Goal: Browse casually: Explore the website without a specific task or goal

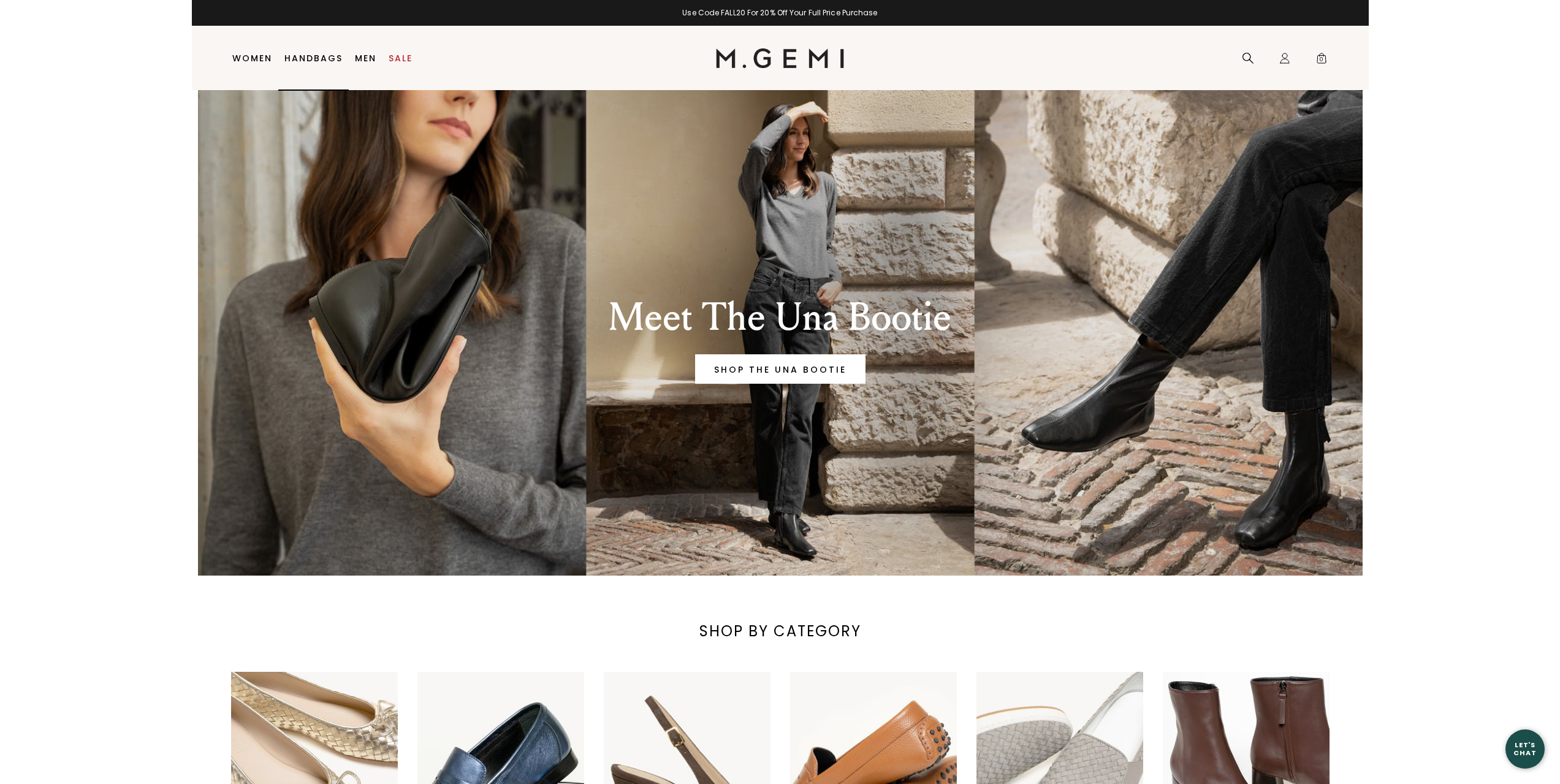
click at [314, 60] on link "Handbags" at bounding box center [313, 59] width 59 height 10
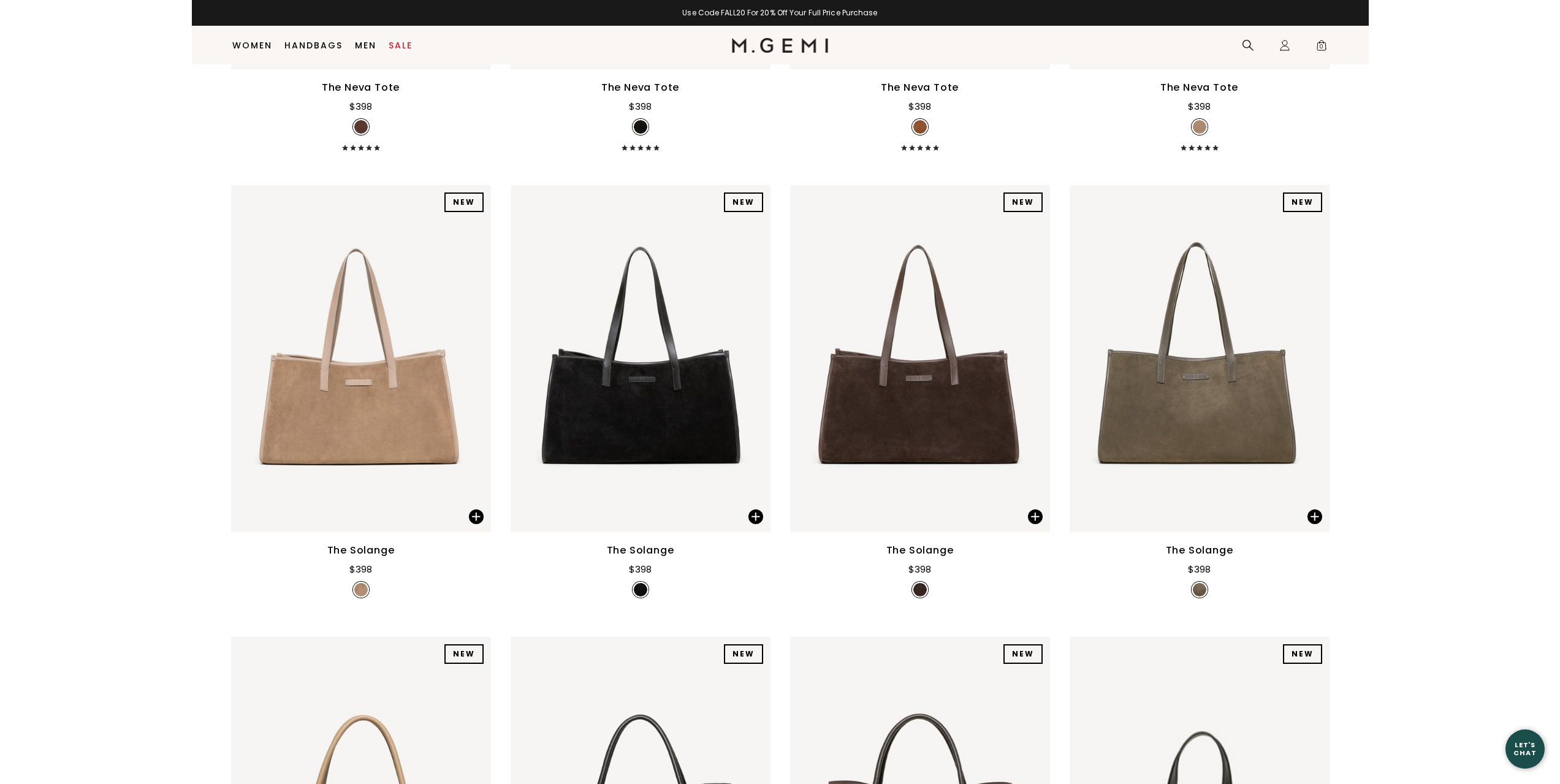
scroll to position [525, 0]
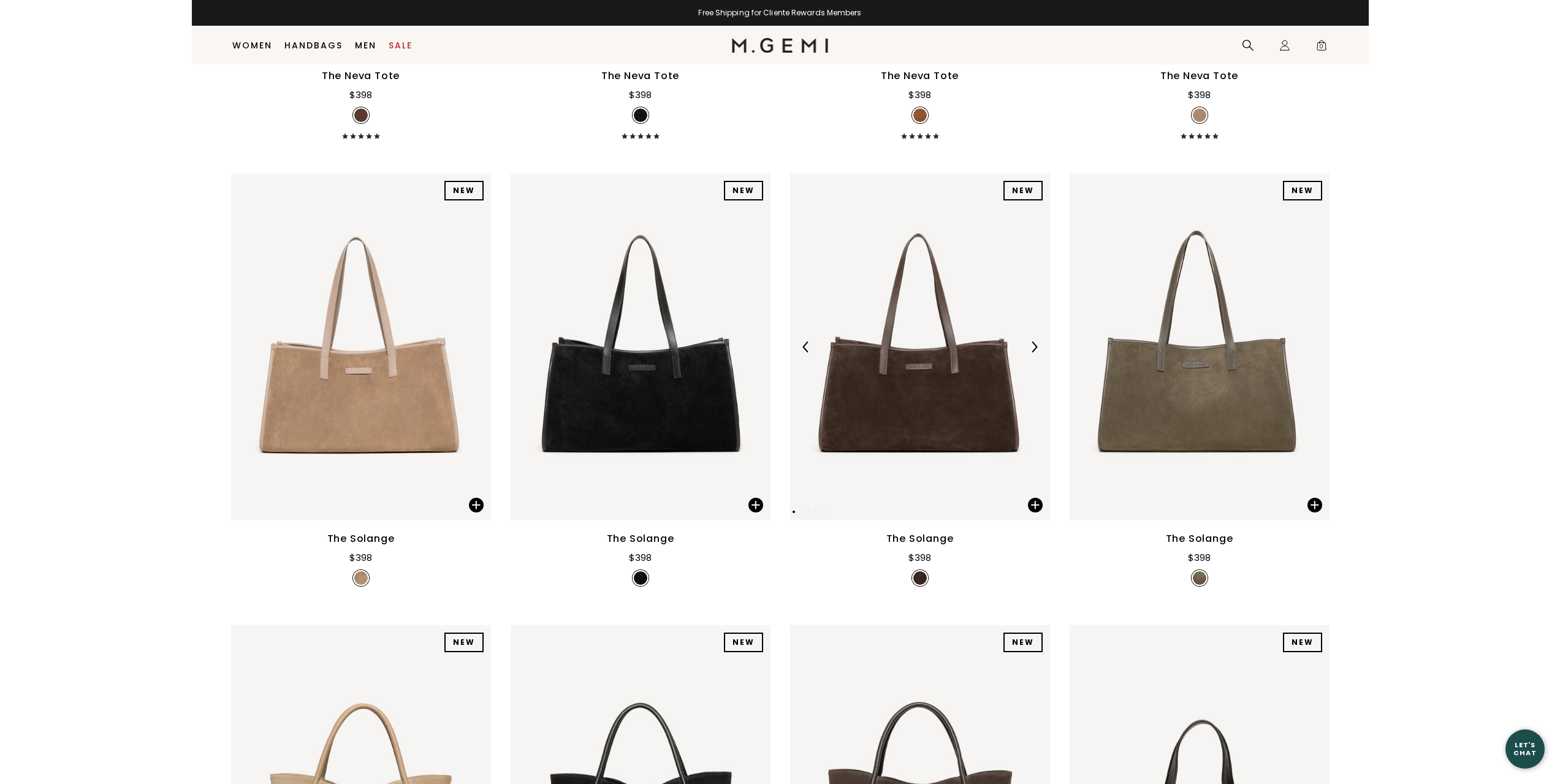
click at [1029, 346] on img at bounding box center [1035, 347] width 11 height 11
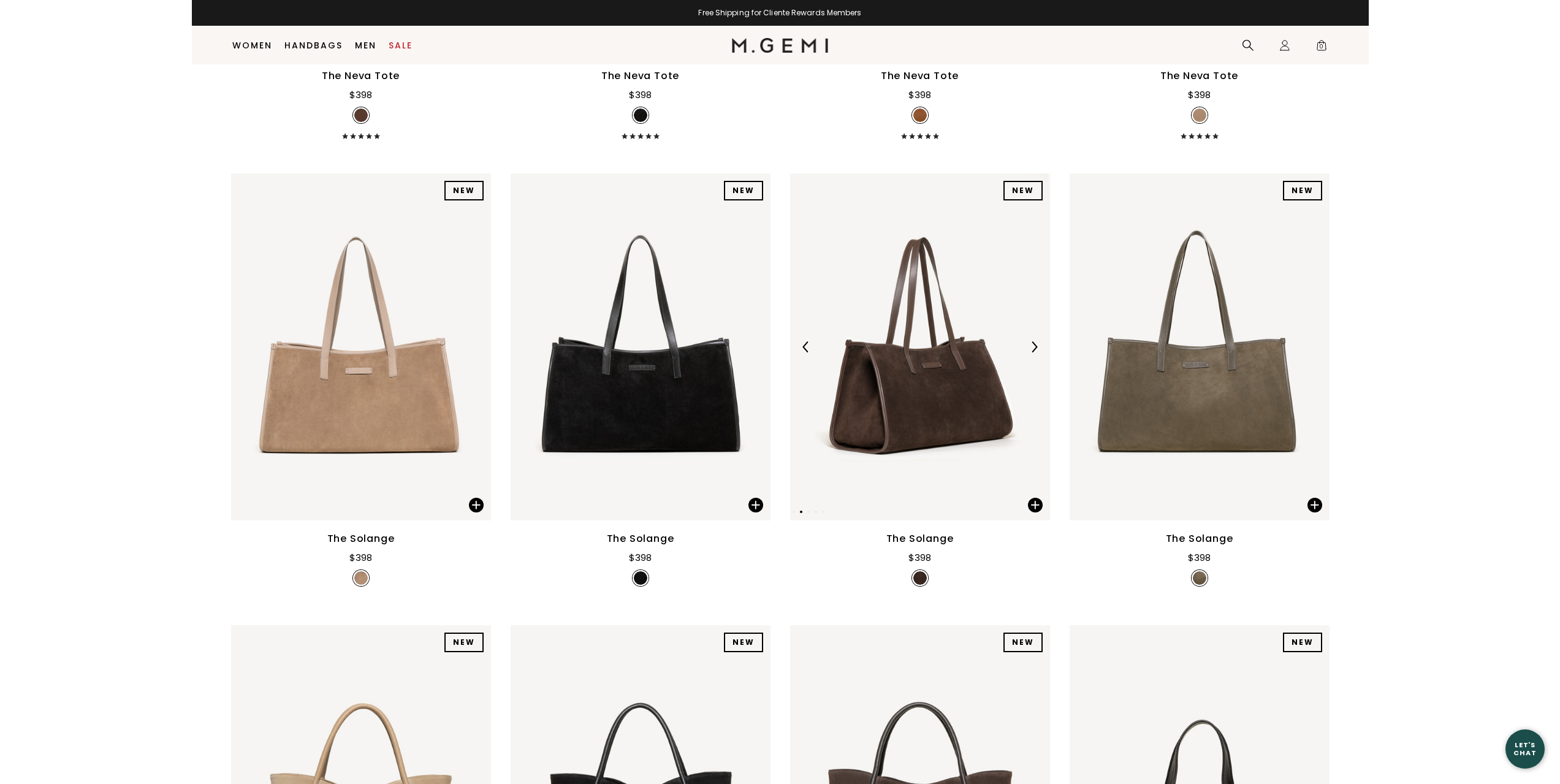
click at [1029, 346] on img at bounding box center [1035, 347] width 11 height 11
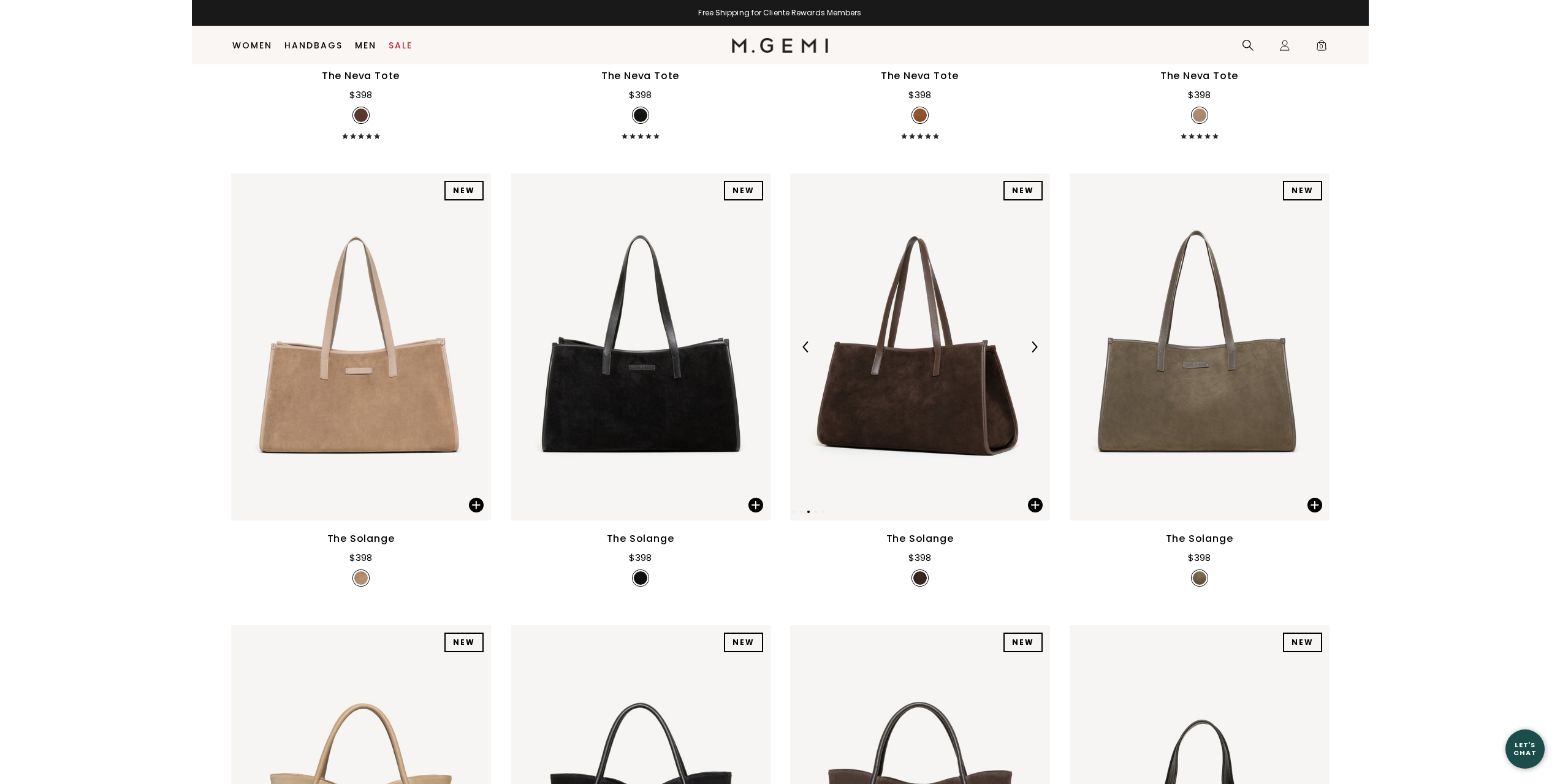
click at [1029, 346] on img at bounding box center [1035, 347] width 11 height 11
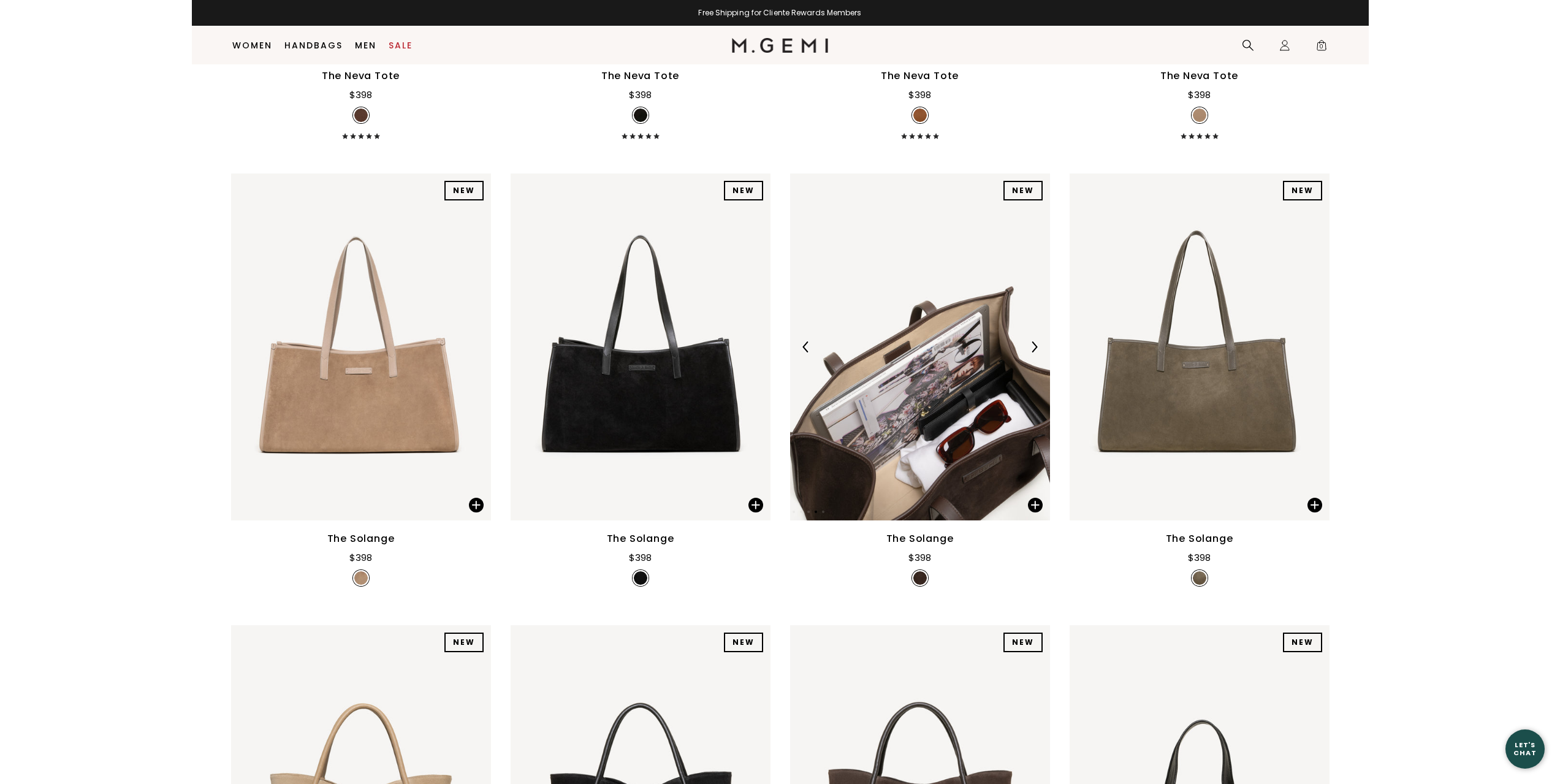
click at [1029, 346] on img at bounding box center [1035, 347] width 11 height 11
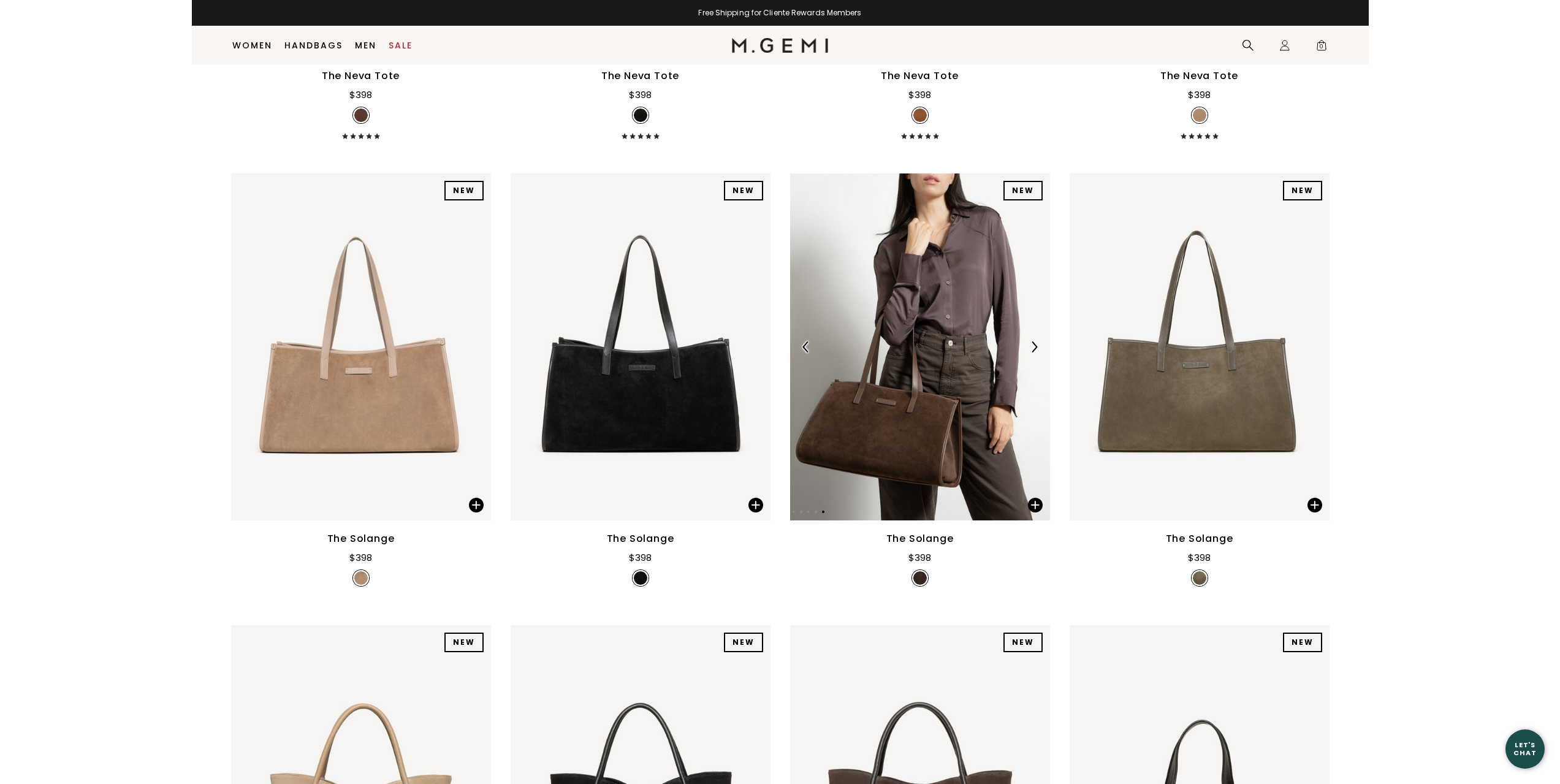
click at [1029, 346] on img at bounding box center [1035, 347] width 11 height 11
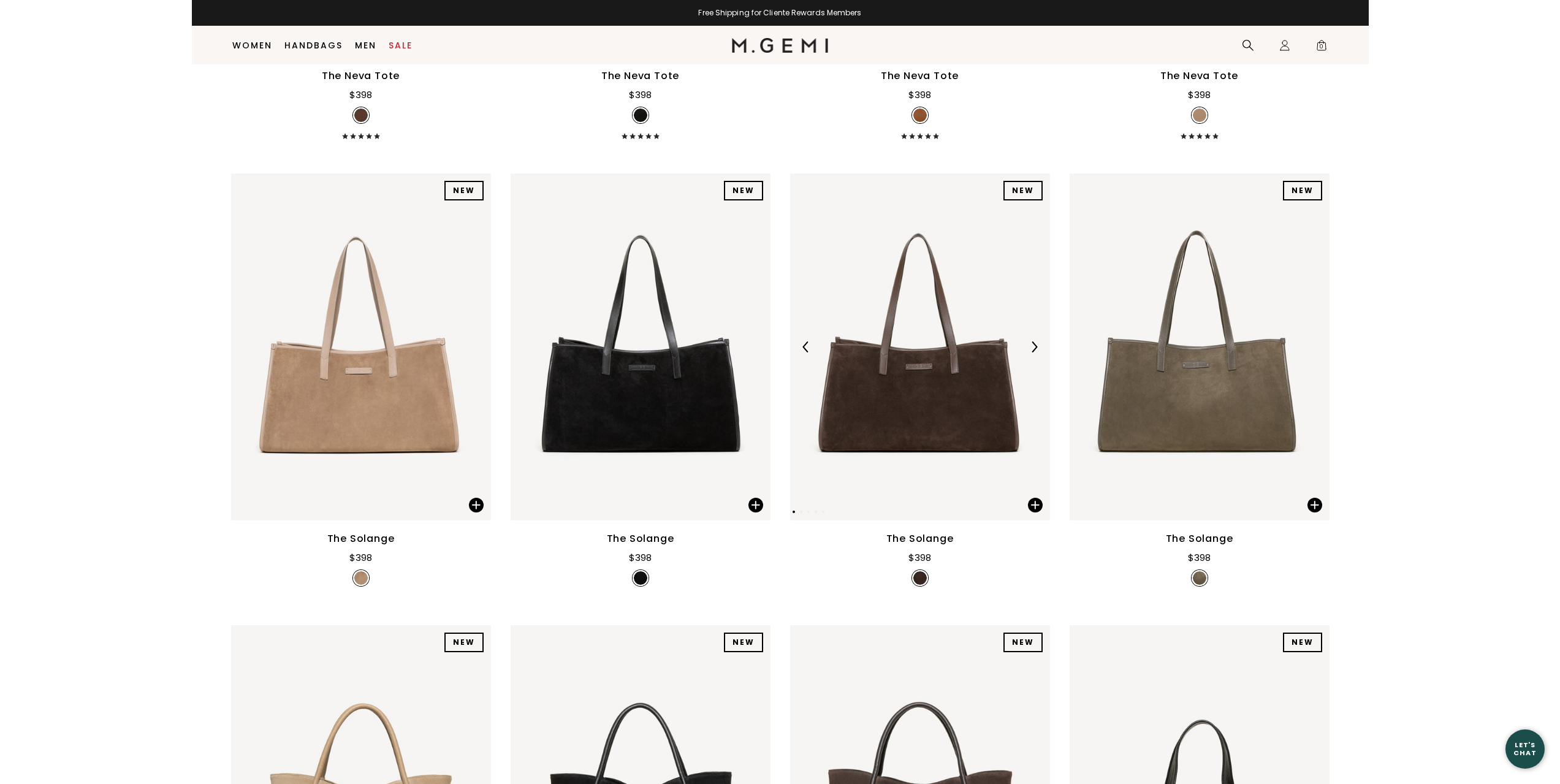
click at [1029, 346] on img at bounding box center [1035, 347] width 11 height 11
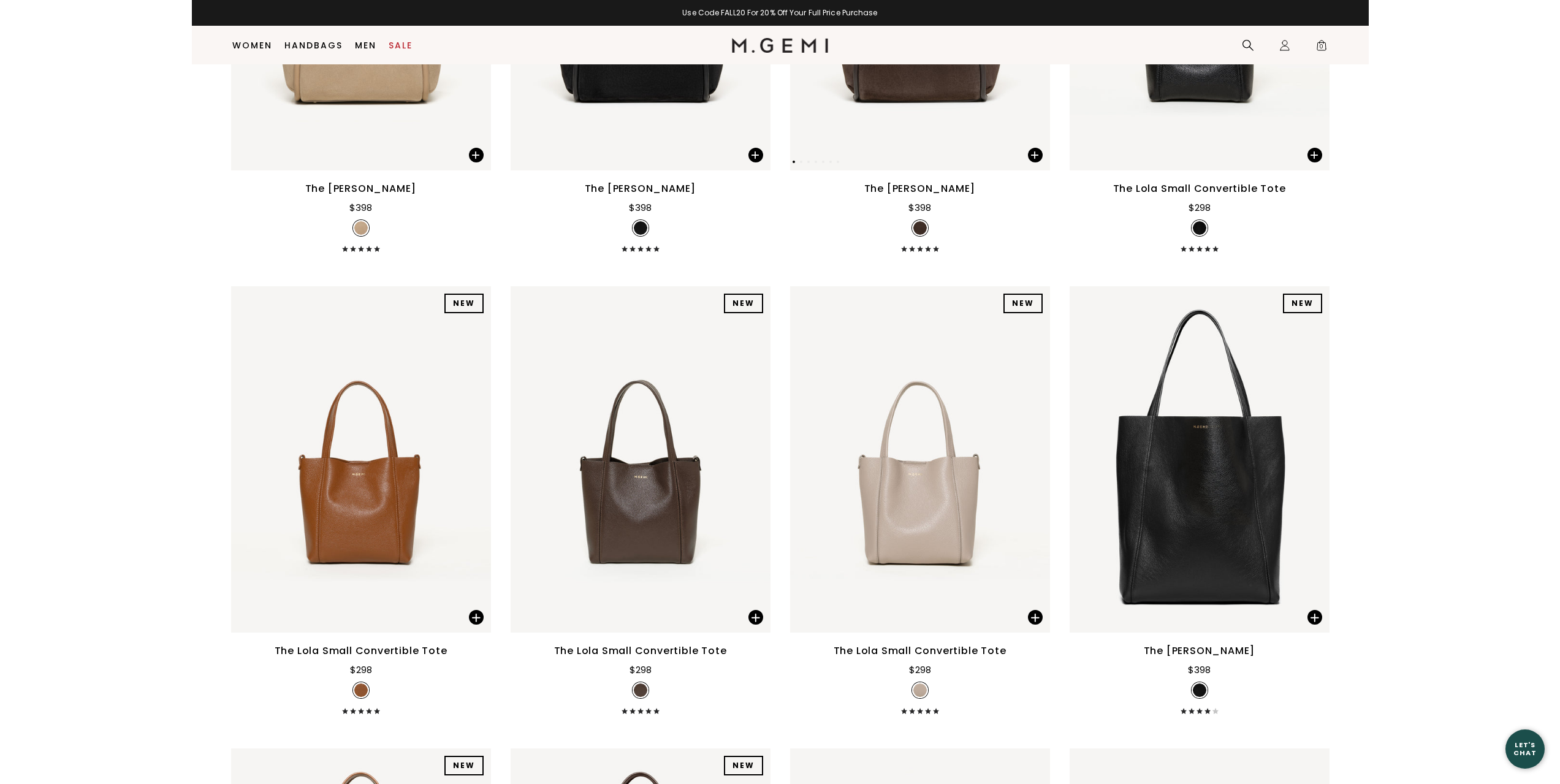
scroll to position [1445, 0]
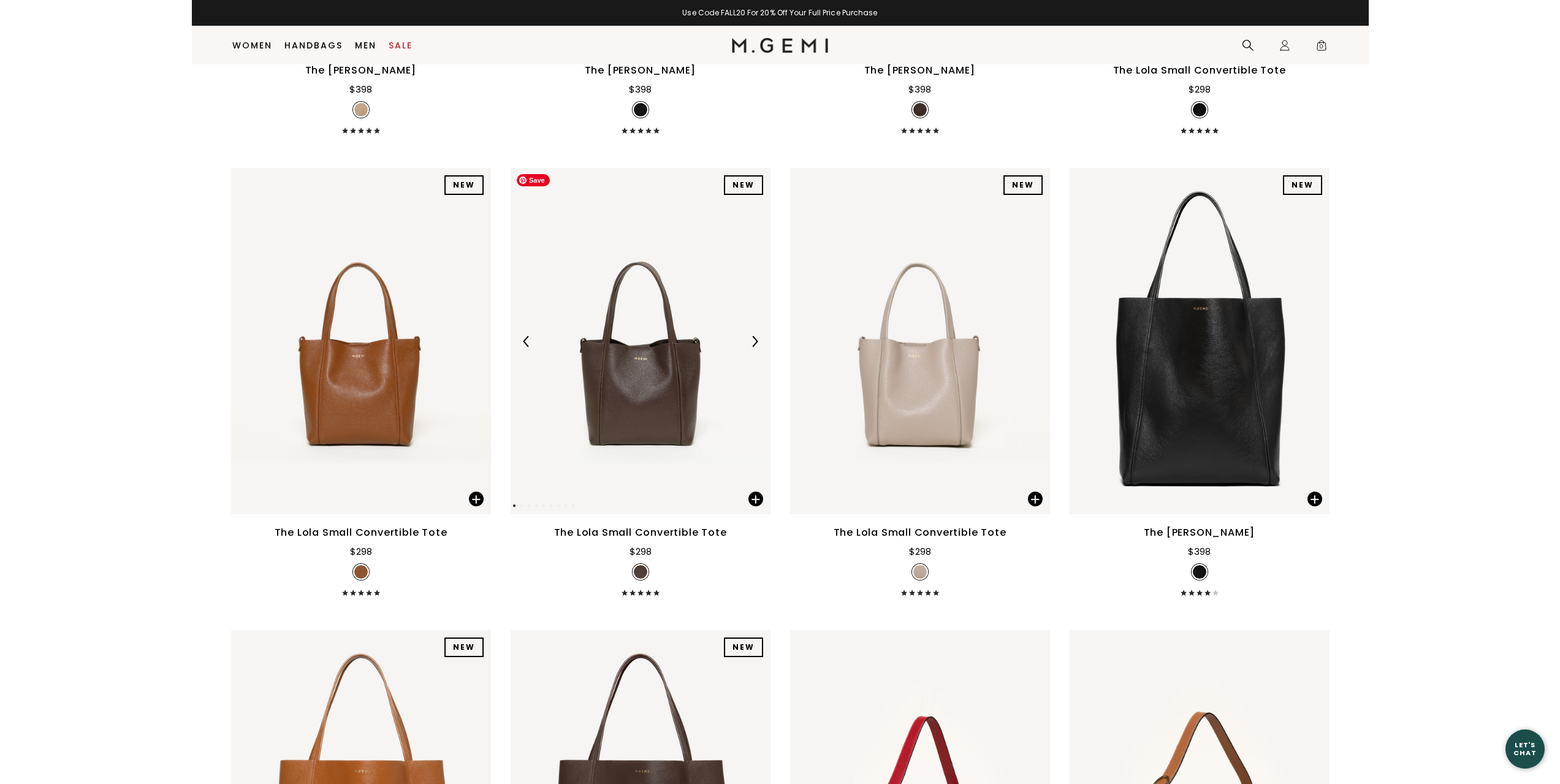
click at [750, 348] on div at bounding box center [755, 341] width 20 height 20
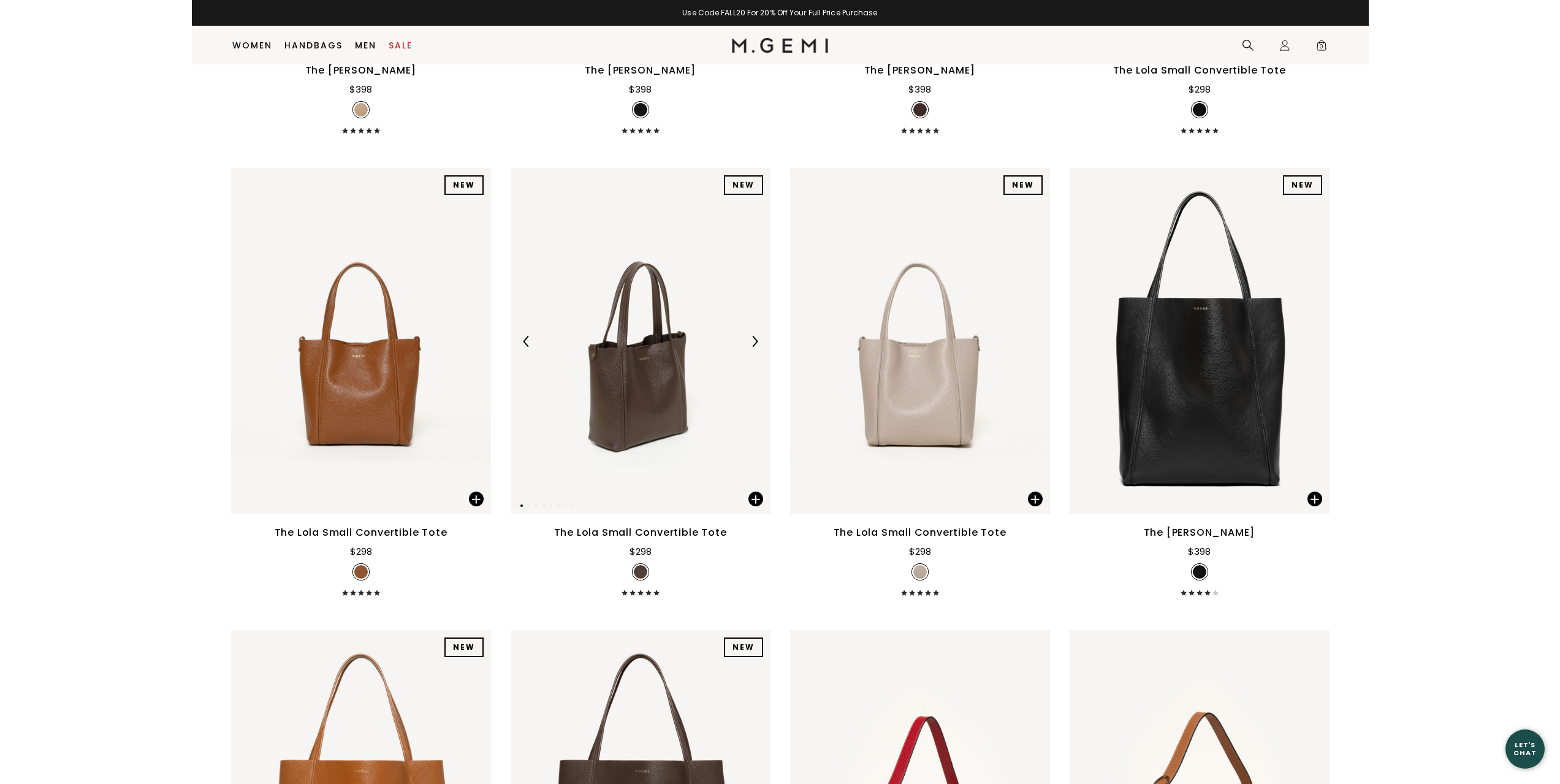
click at [750, 348] on div at bounding box center [755, 341] width 20 height 20
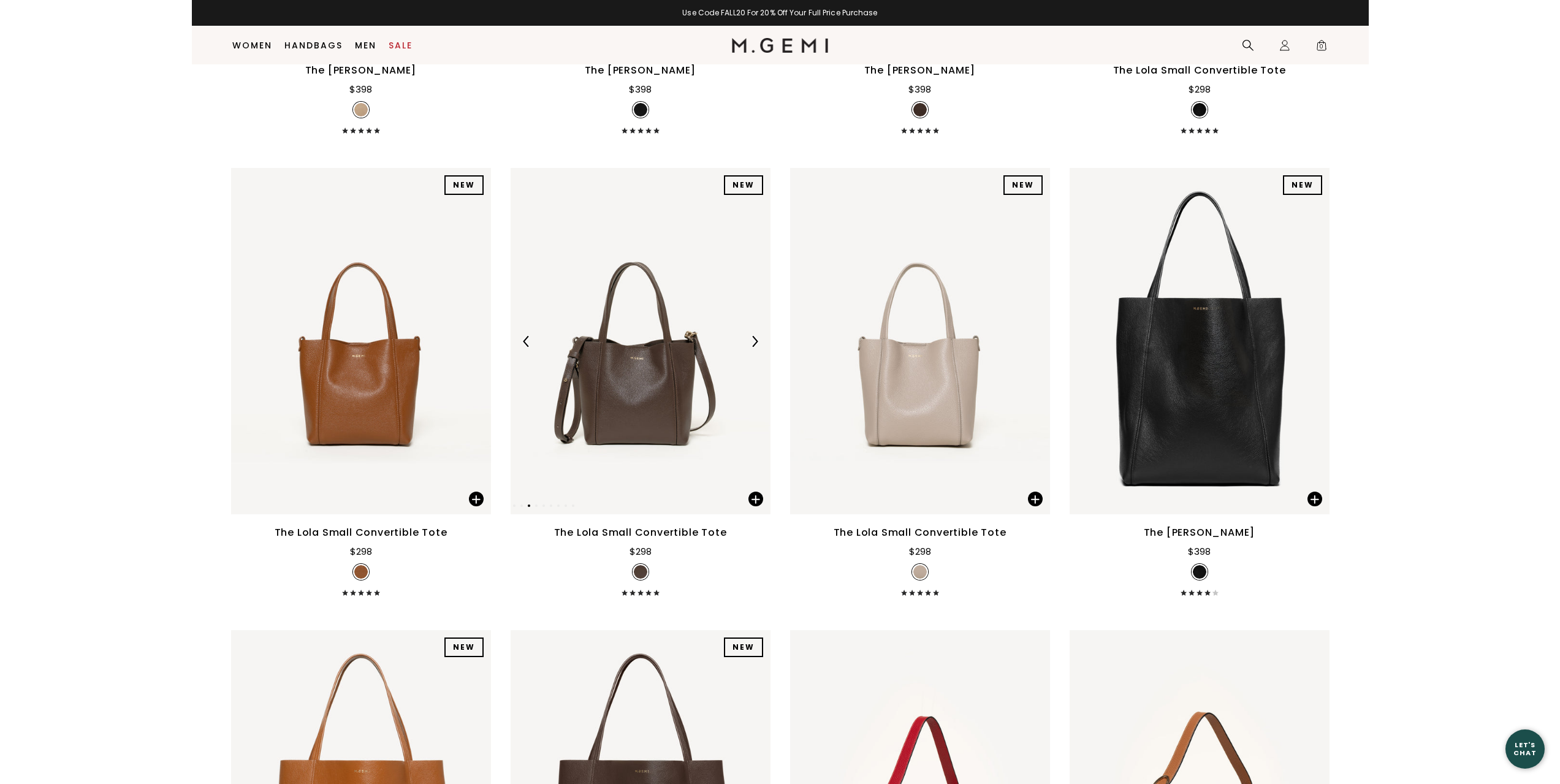
click at [750, 348] on div at bounding box center [755, 341] width 20 height 20
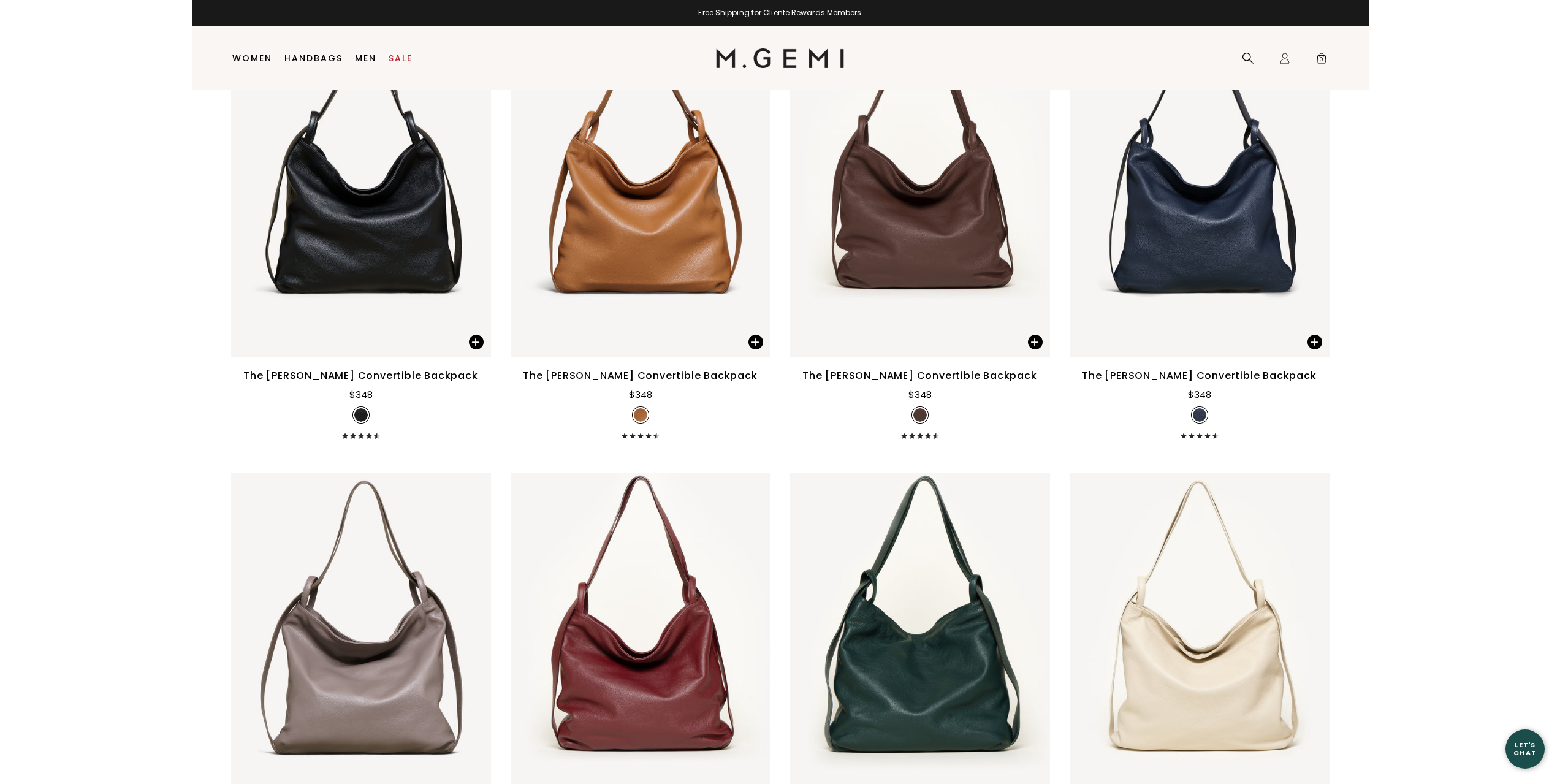
scroll to position [0, 0]
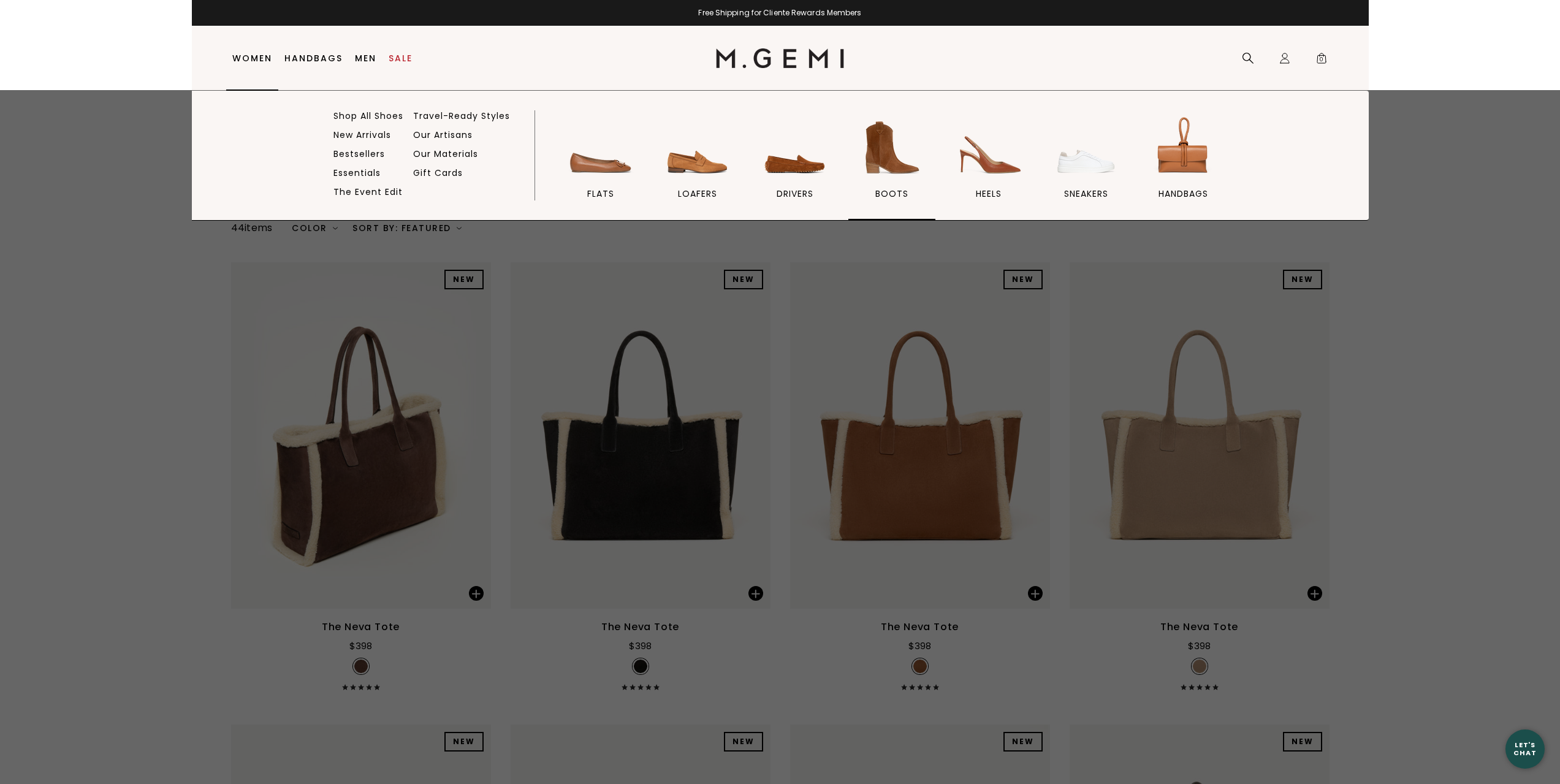
click at [901, 165] on img at bounding box center [891, 147] width 68 height 68
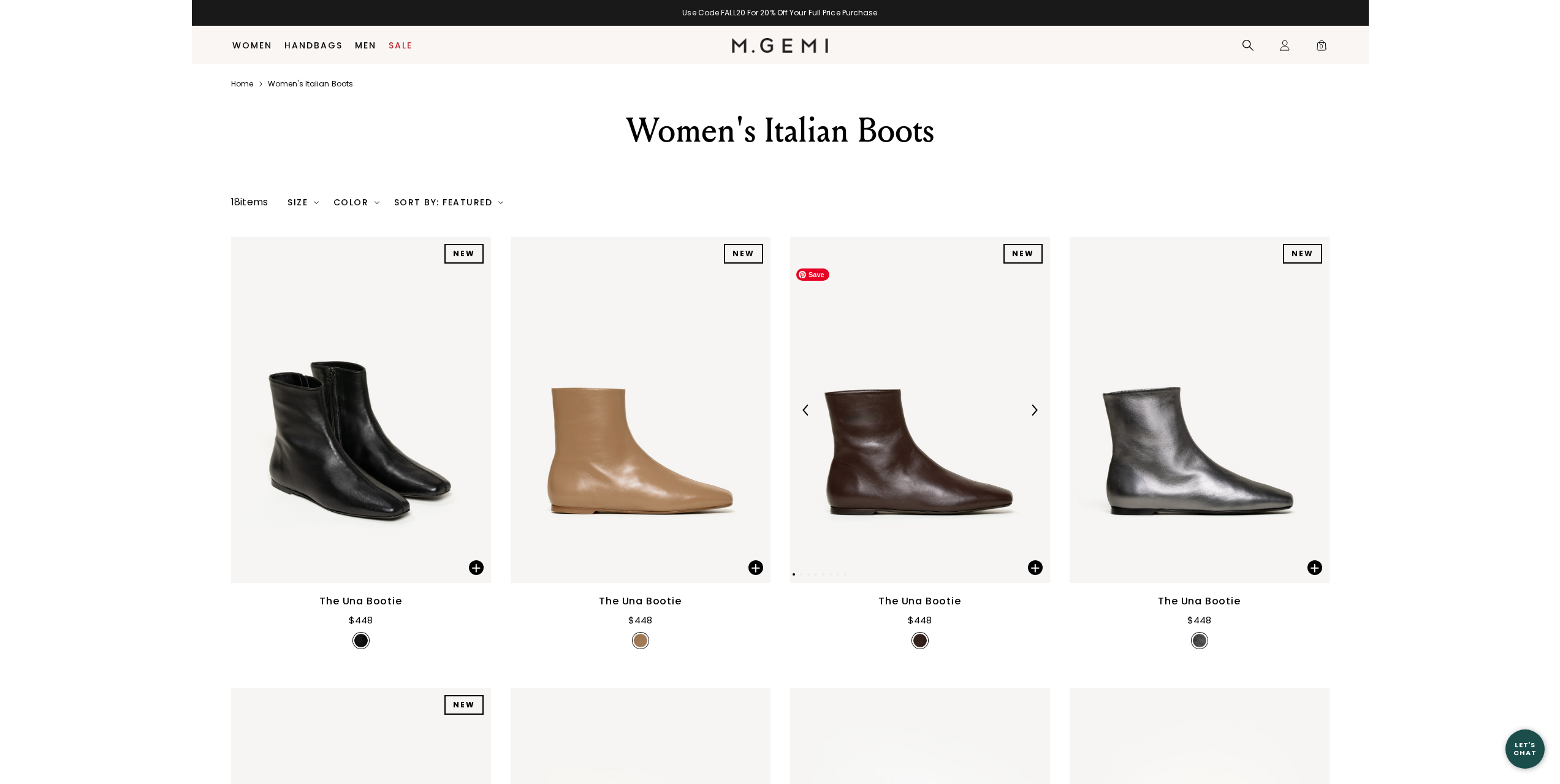
scroll to position [341, 0]
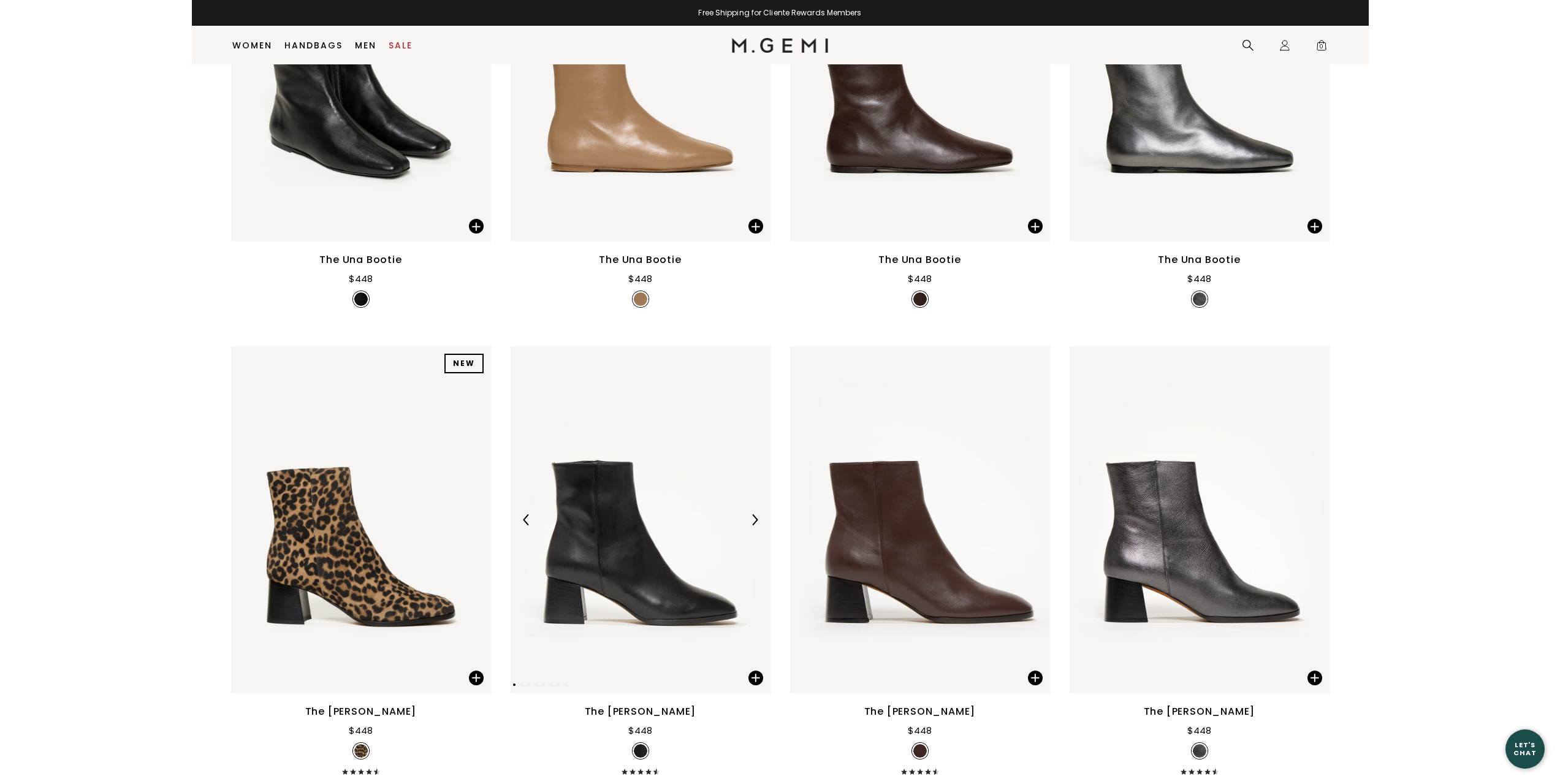
click at [755, 521] on img at bounding box center [755, 520] width 11 height 11
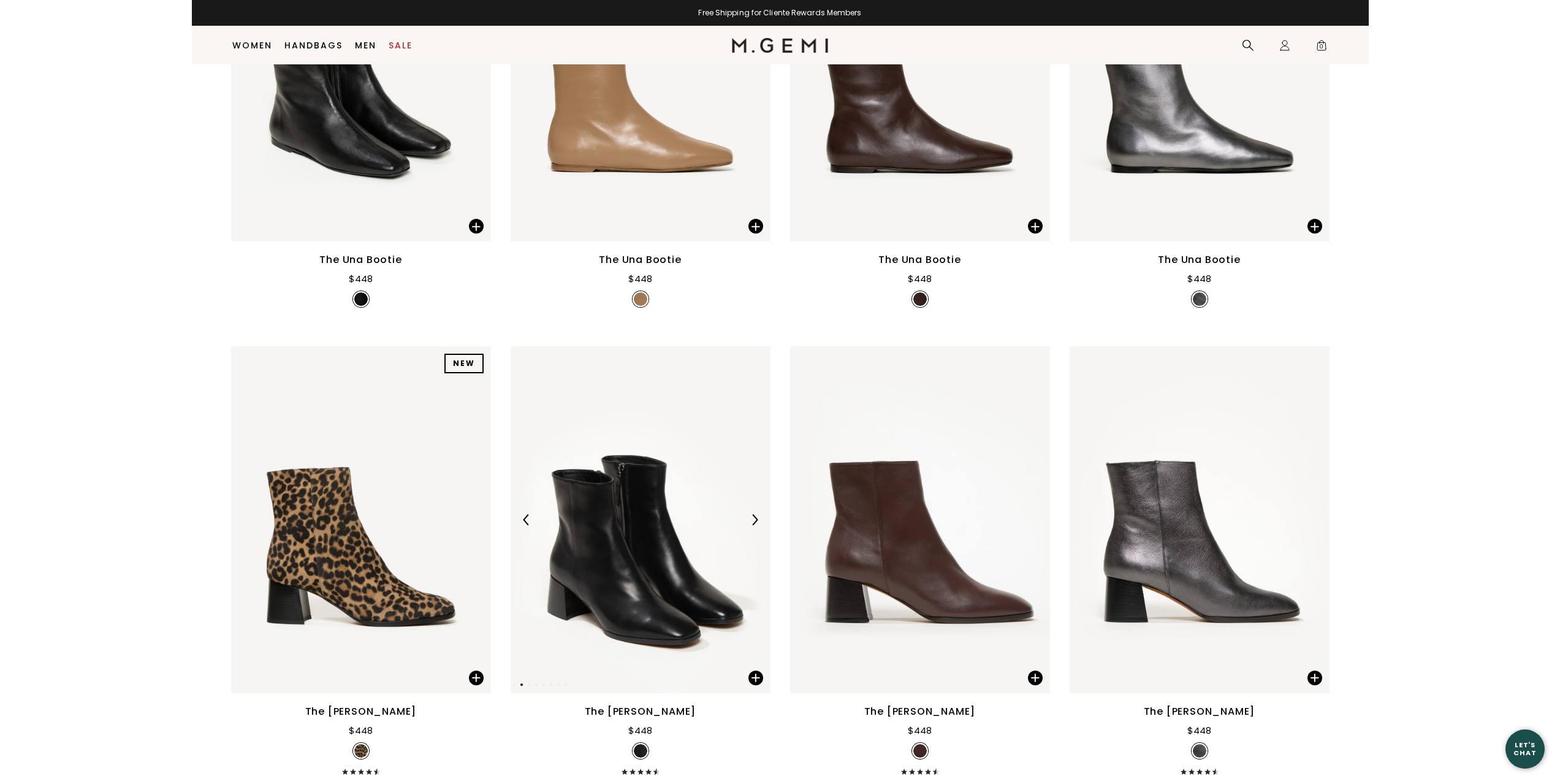
click at [755, 521] on img at bounding box center [755, 520] width 11 height 11
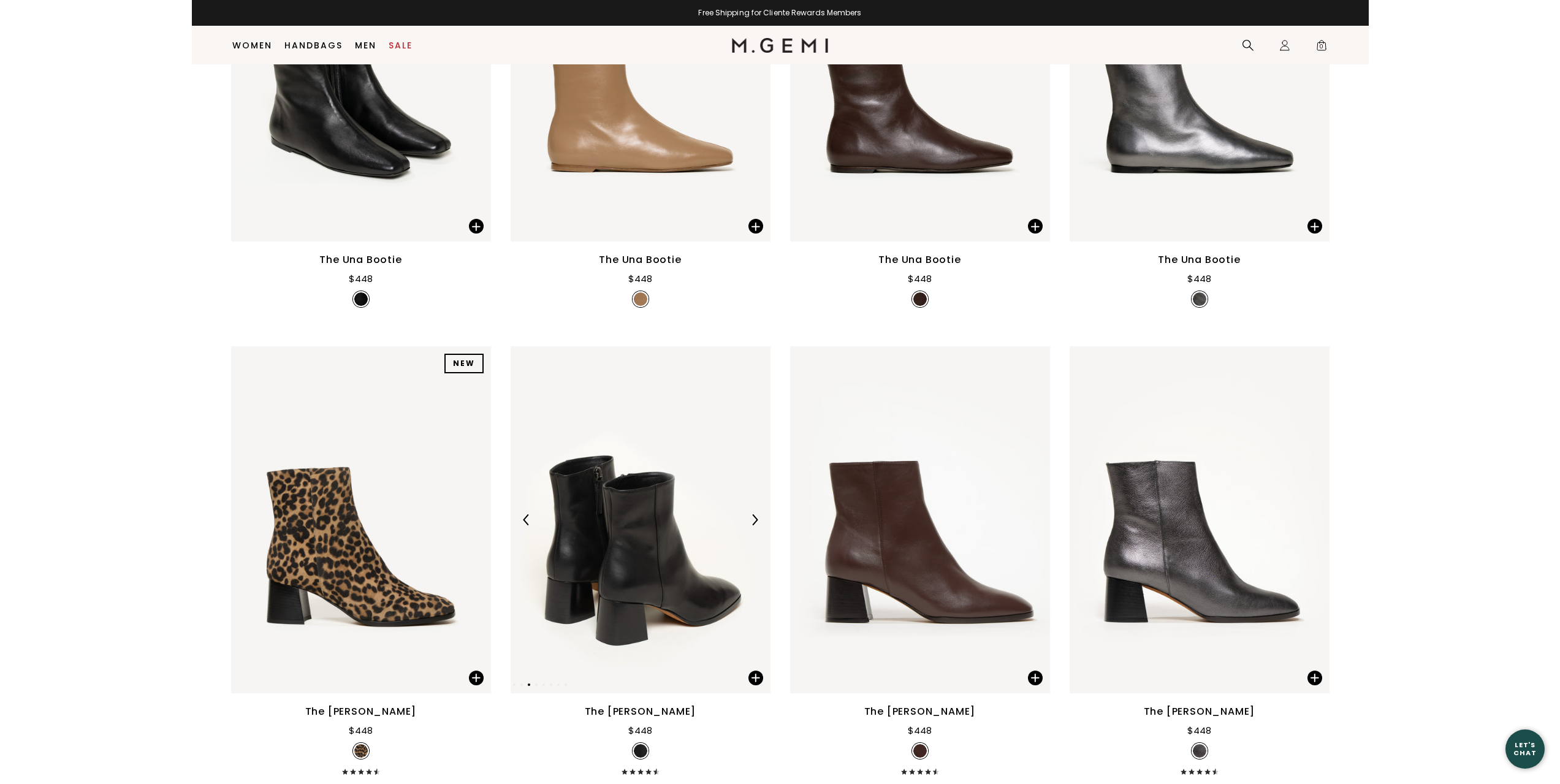
click at [755, 521] on img at bounding box center [755, 520] width 11 height 11
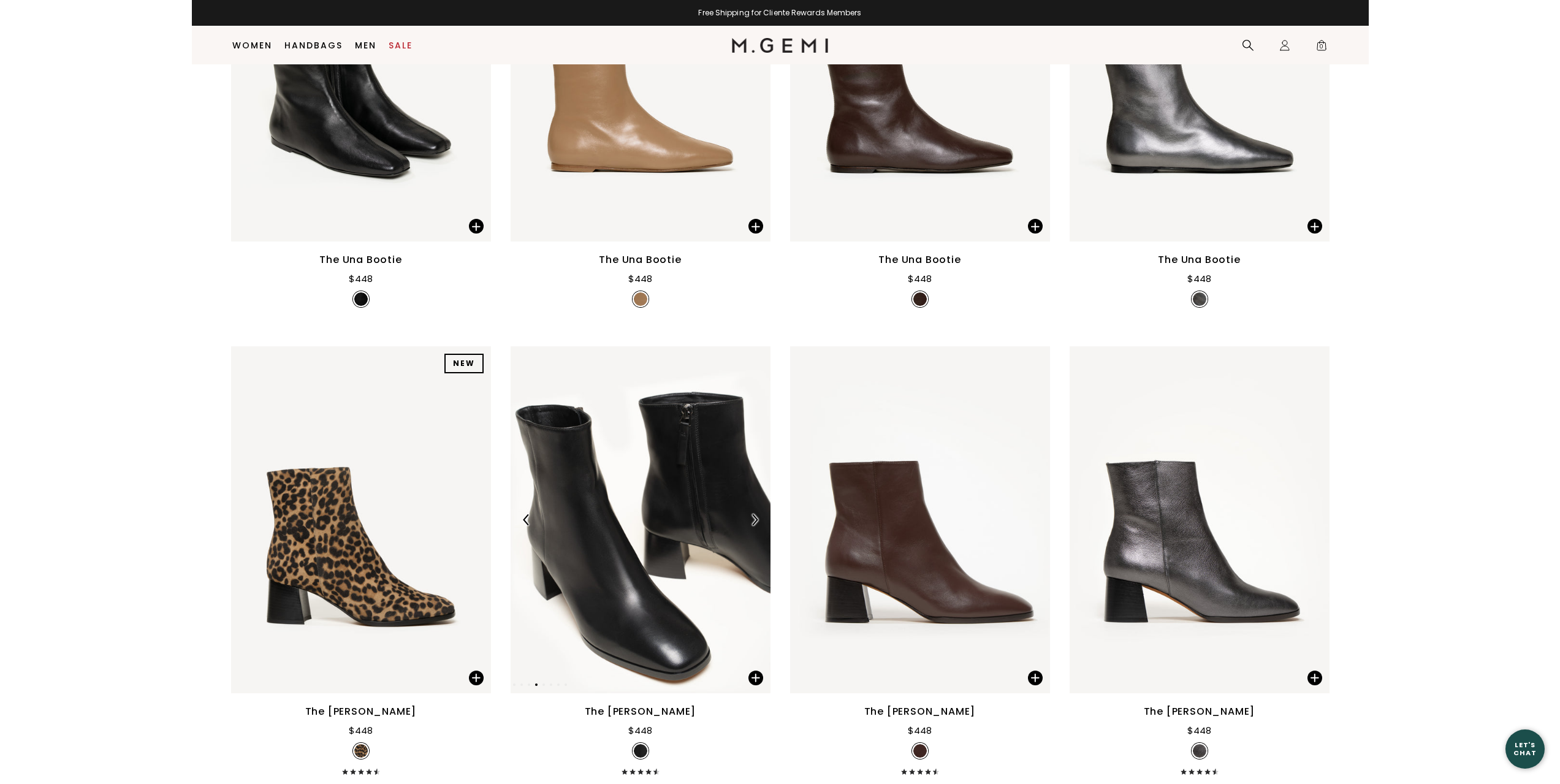
click at [755, 521] on img at bounding box center [755, 520] width 11 height 11
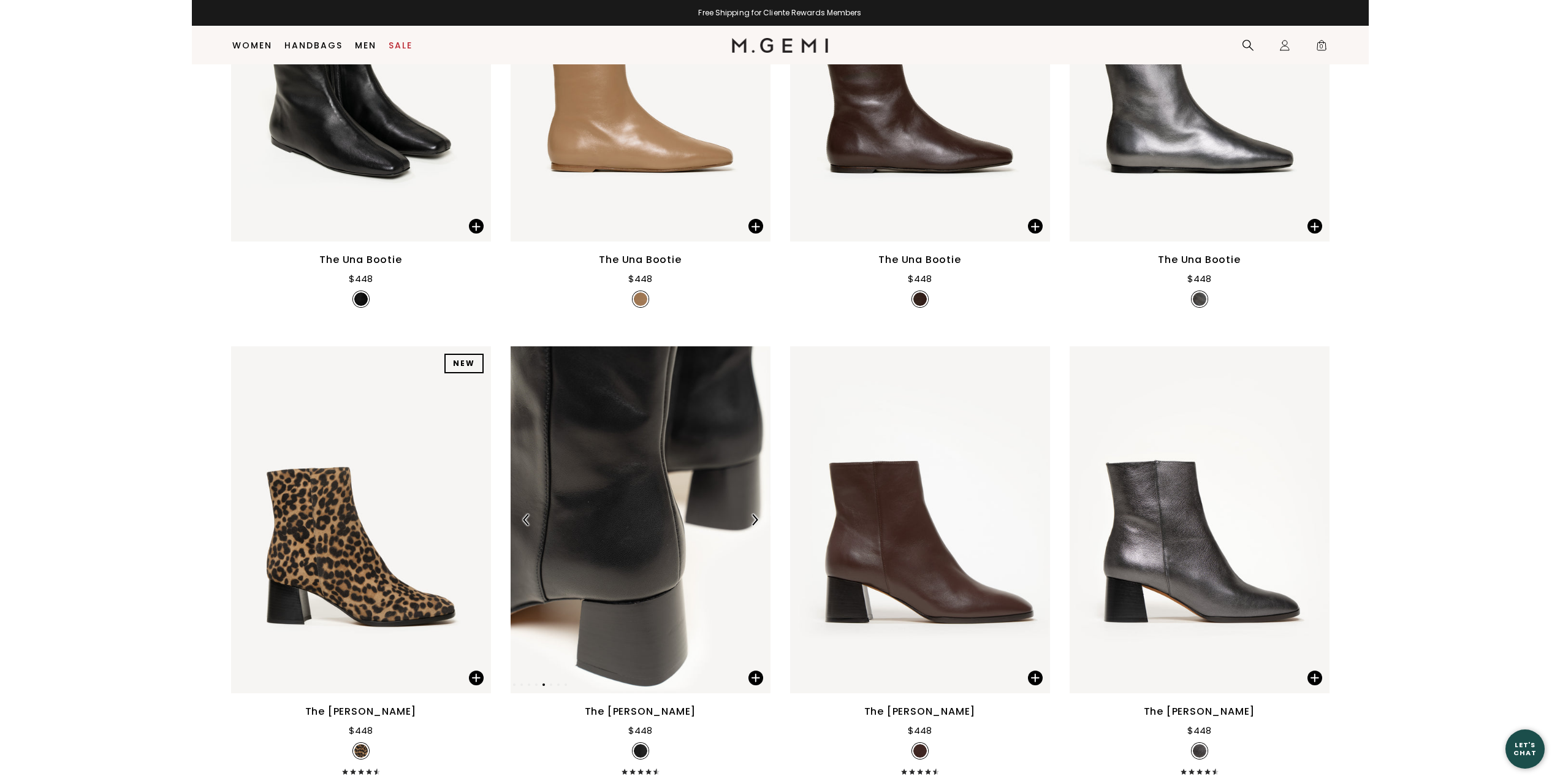
click at [755, 521] on img at bounding box center [755, 520] width 11 height 11
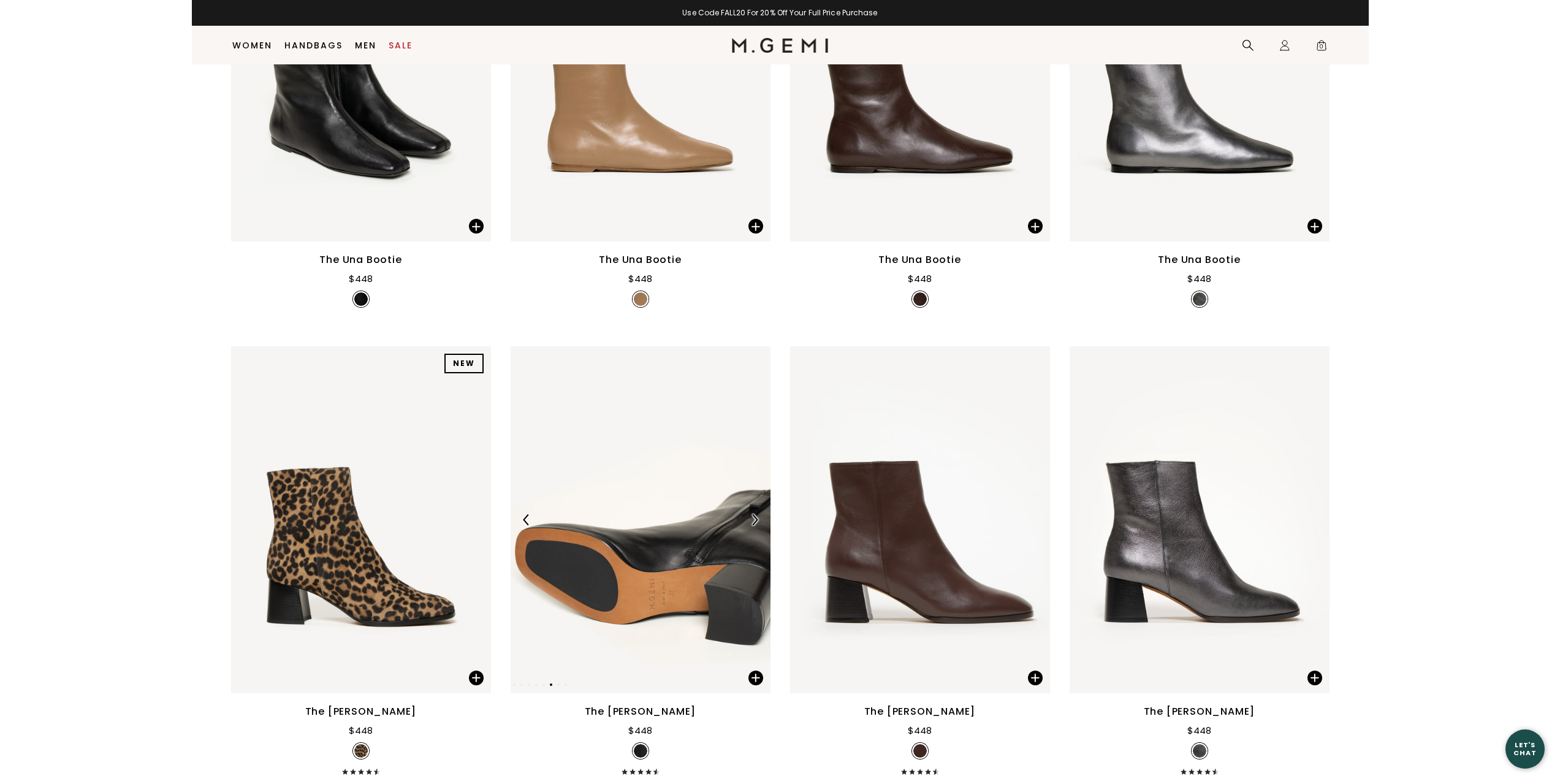
click at [755, 521] on img at bounding box center [755, 520] width 11 height 11
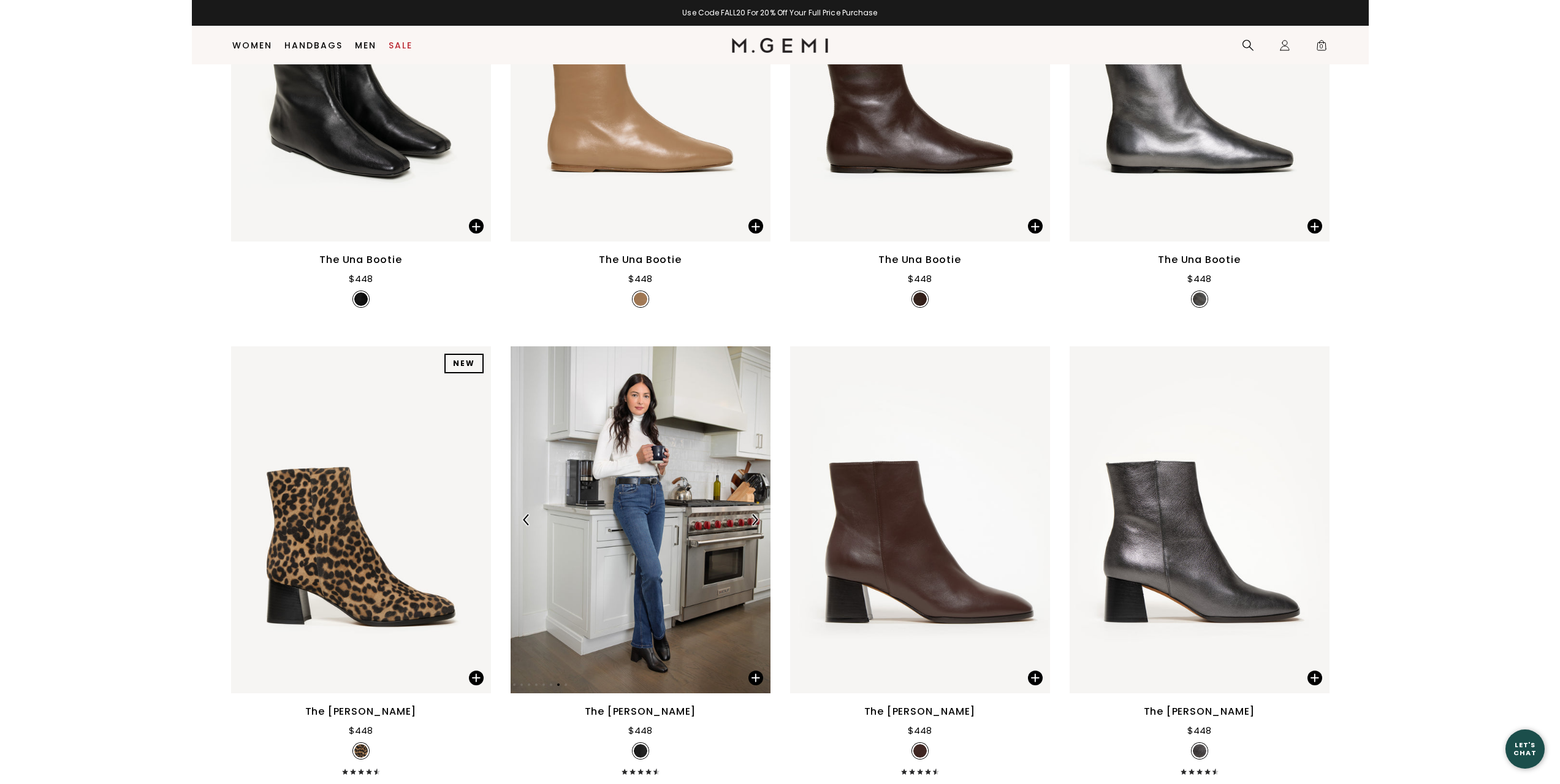
click at [760, 514] on img at bounding box center [755, 520] width 11 height 11
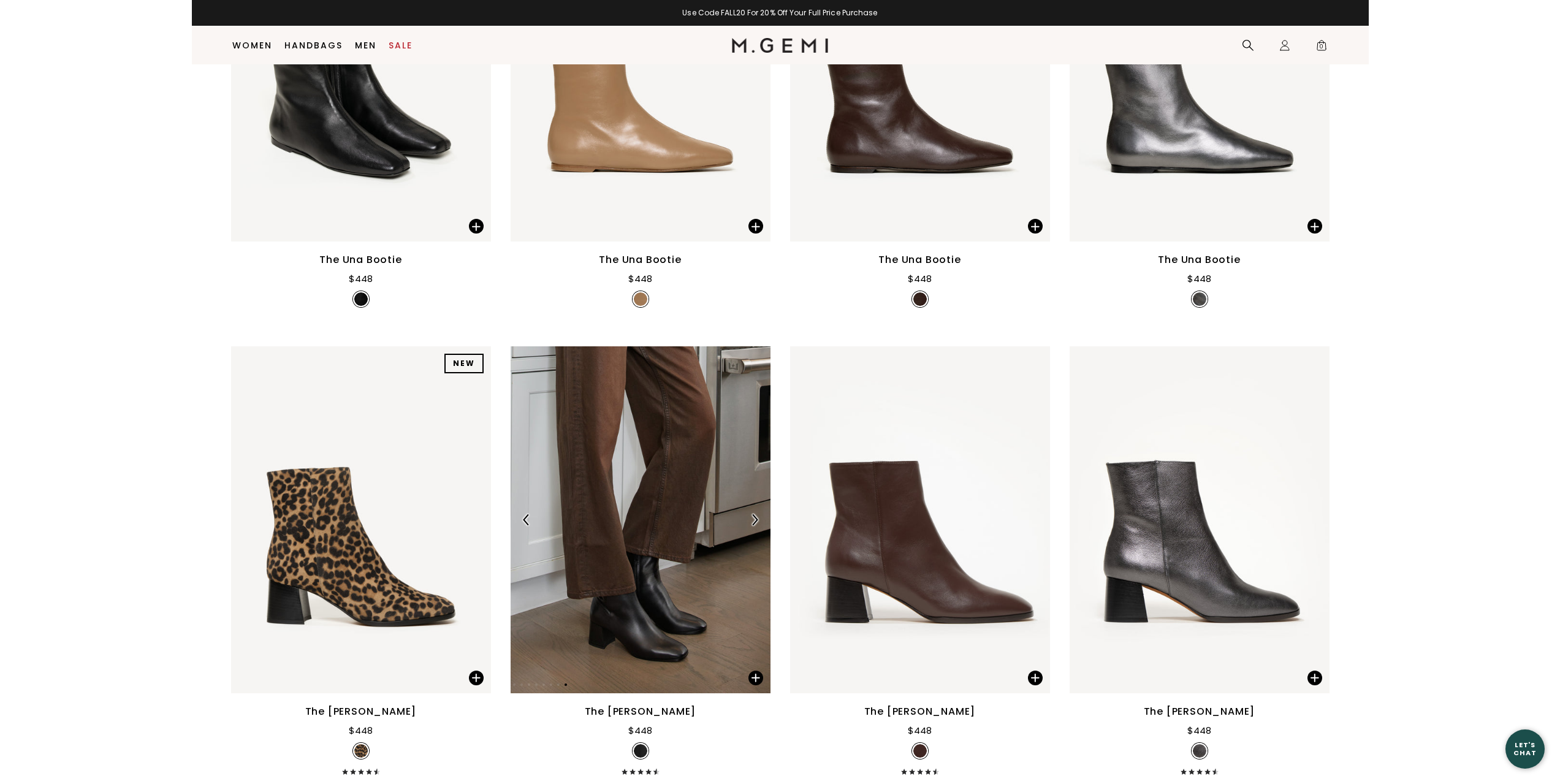
click at [760, 514] on img at bounding box center [755, 520] width 11 height 11
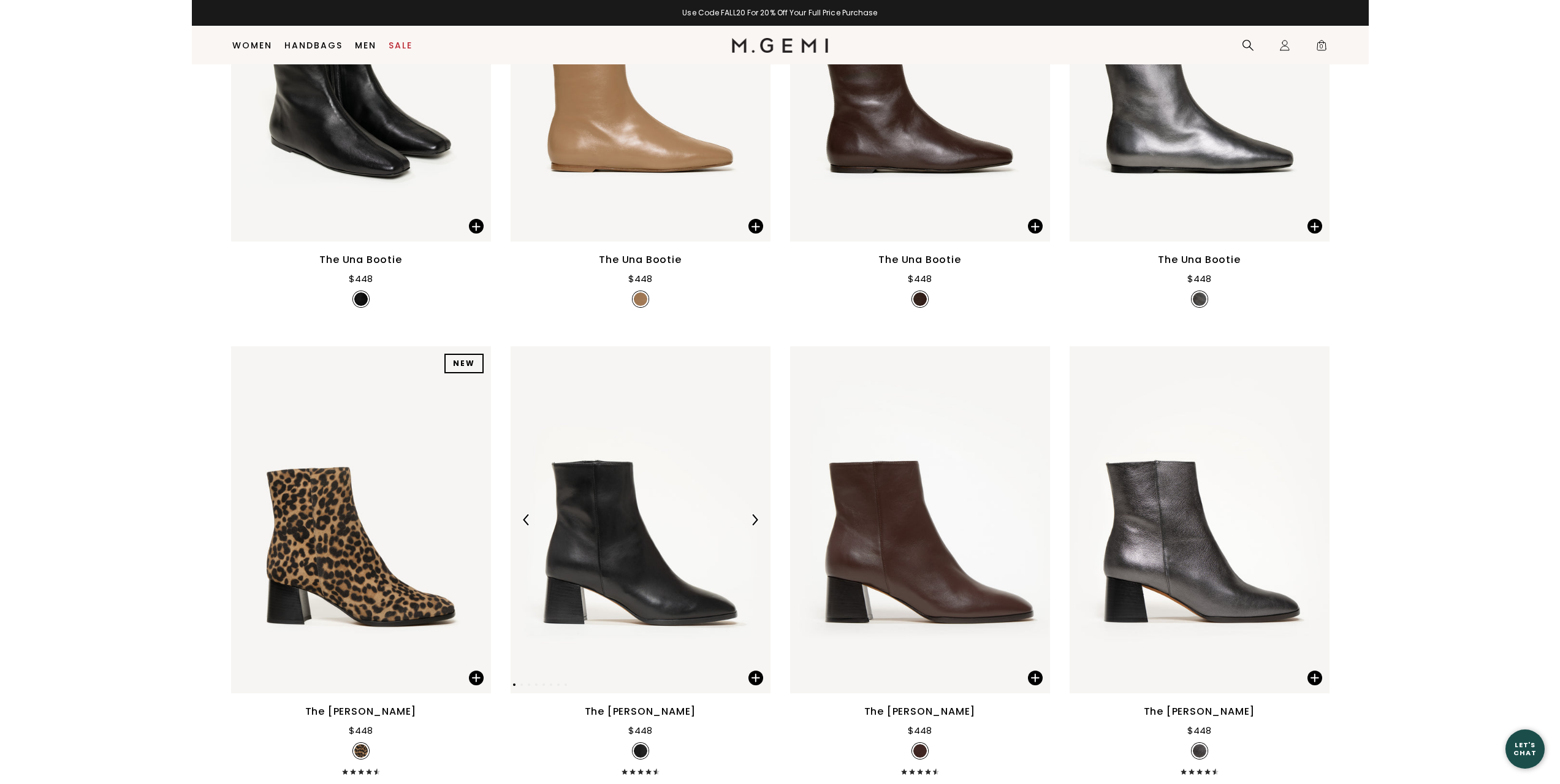
click at [760, 514] on img at bounding box center [755, 520] width 11 height 11
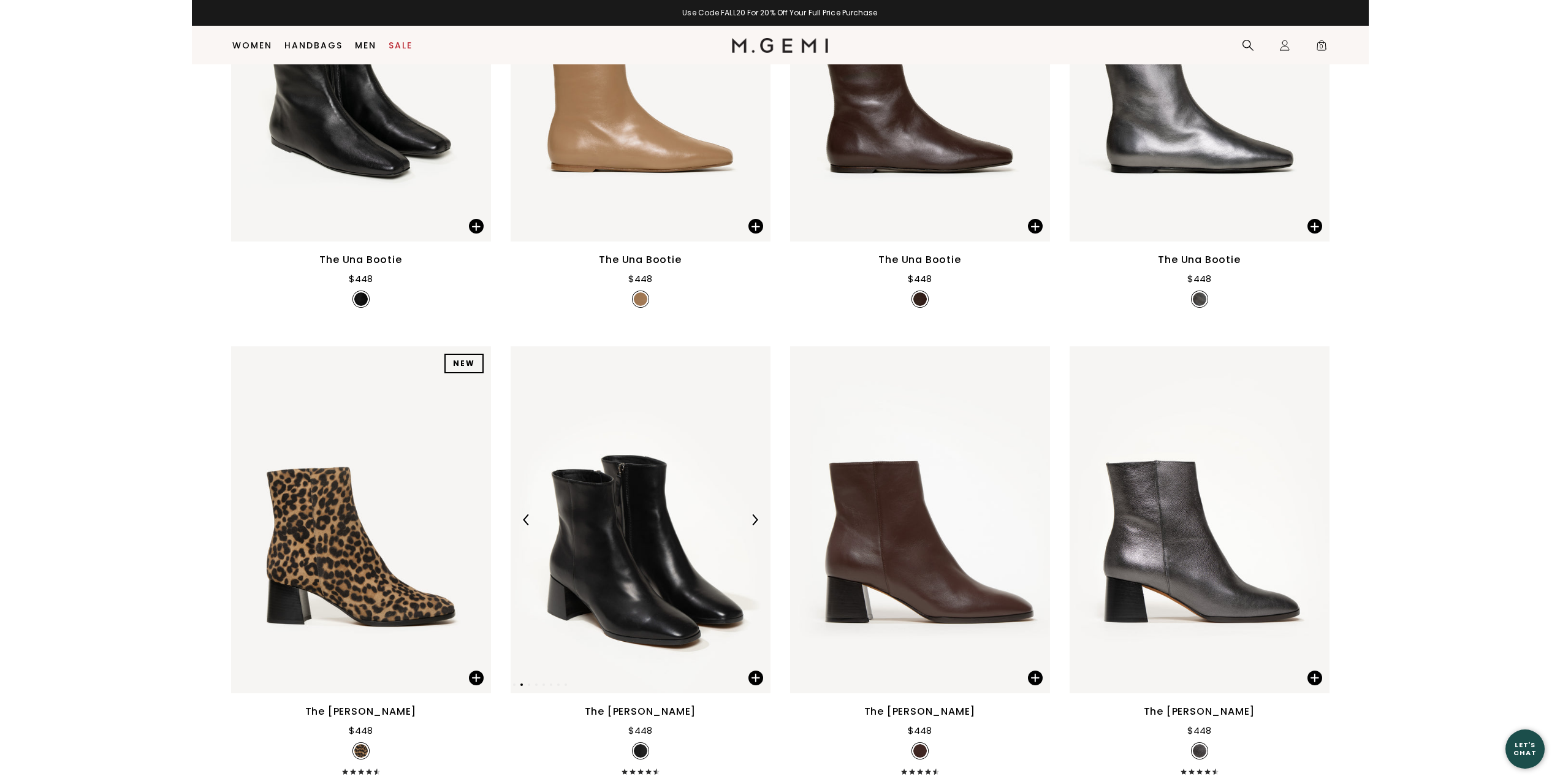
click at [760, 514] on img at bounding box center [755, 520] width 11 height 11
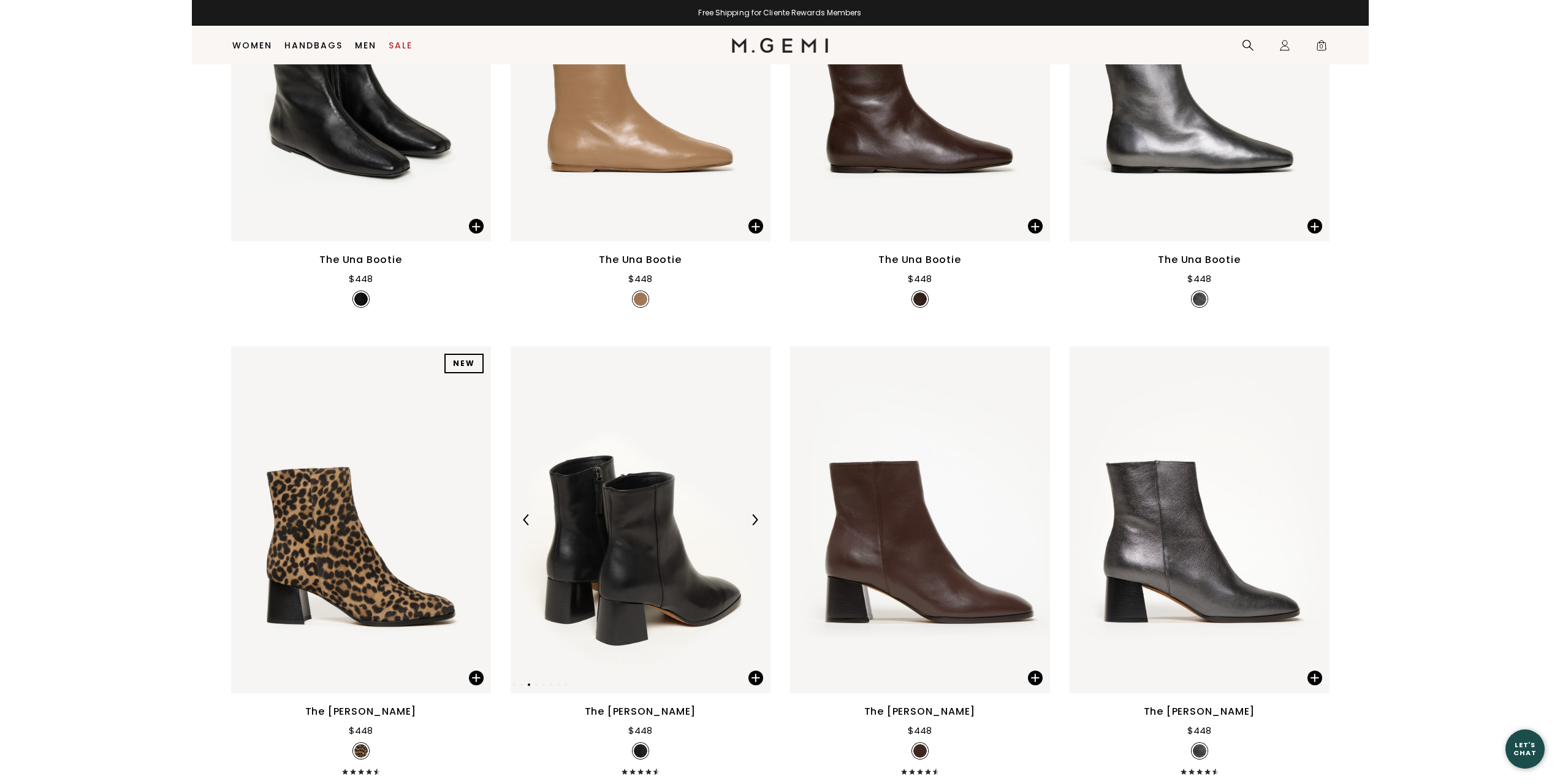
click at [760, 514] on img at bounding box center [755, 520] width 11 height 11
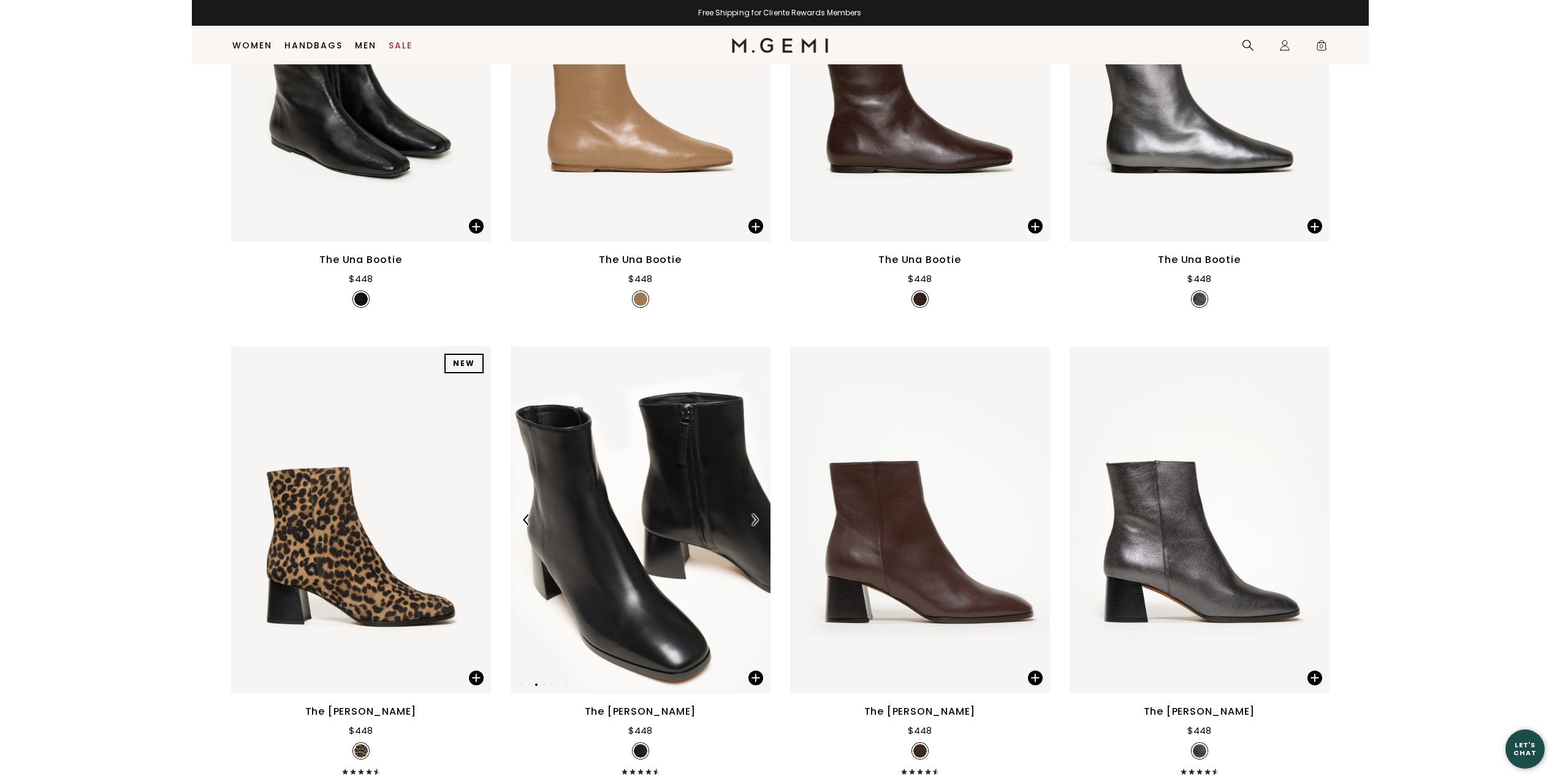
click at [760, 514] on img at bounding box center [755, 520] width 11 height 11
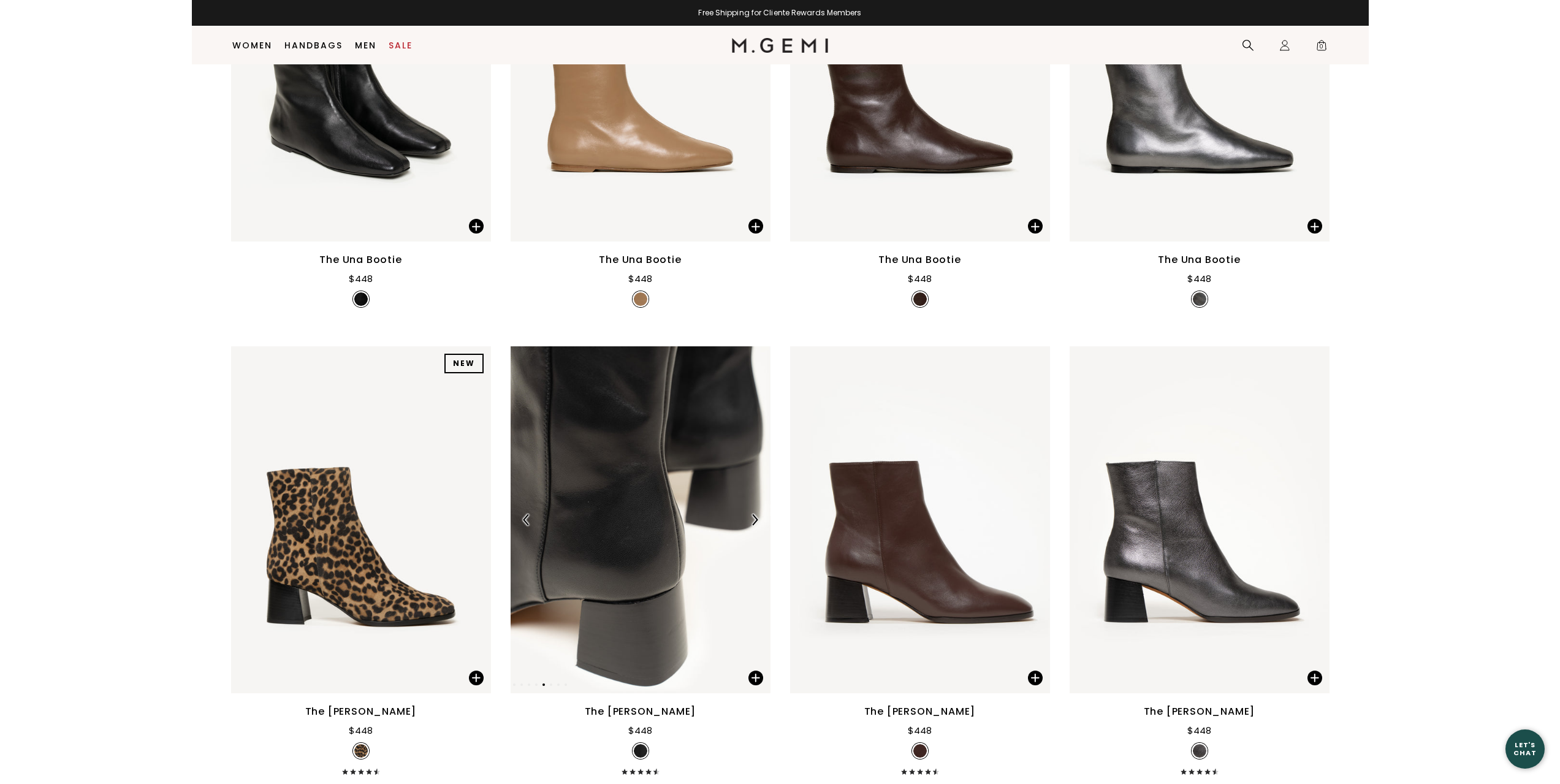
click at [760, 514] on img at bounding box center [755, 520] width 11 height 11
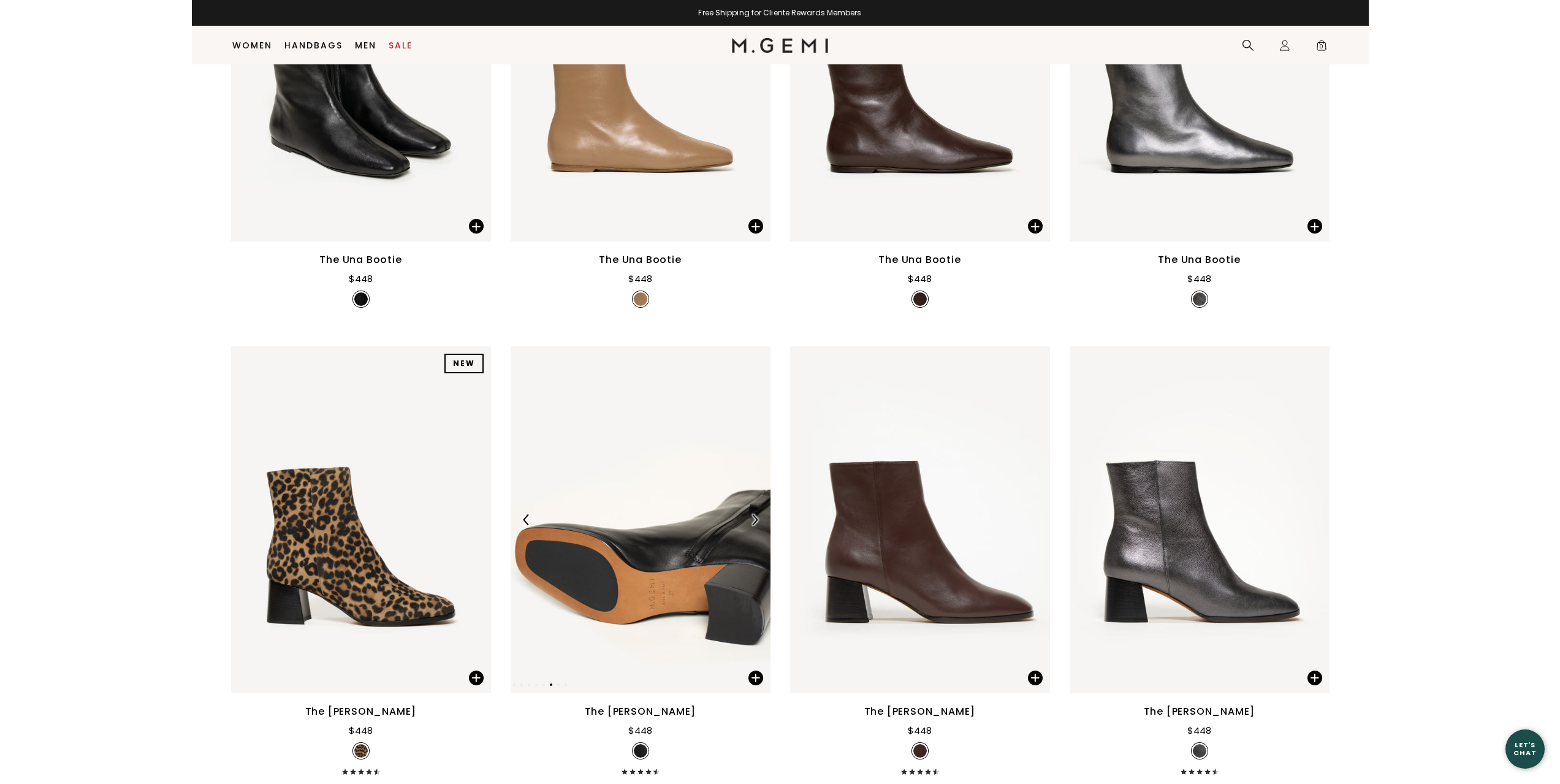
click at [760, 514] on img at bounding box center [755, 520] width 11 height 11
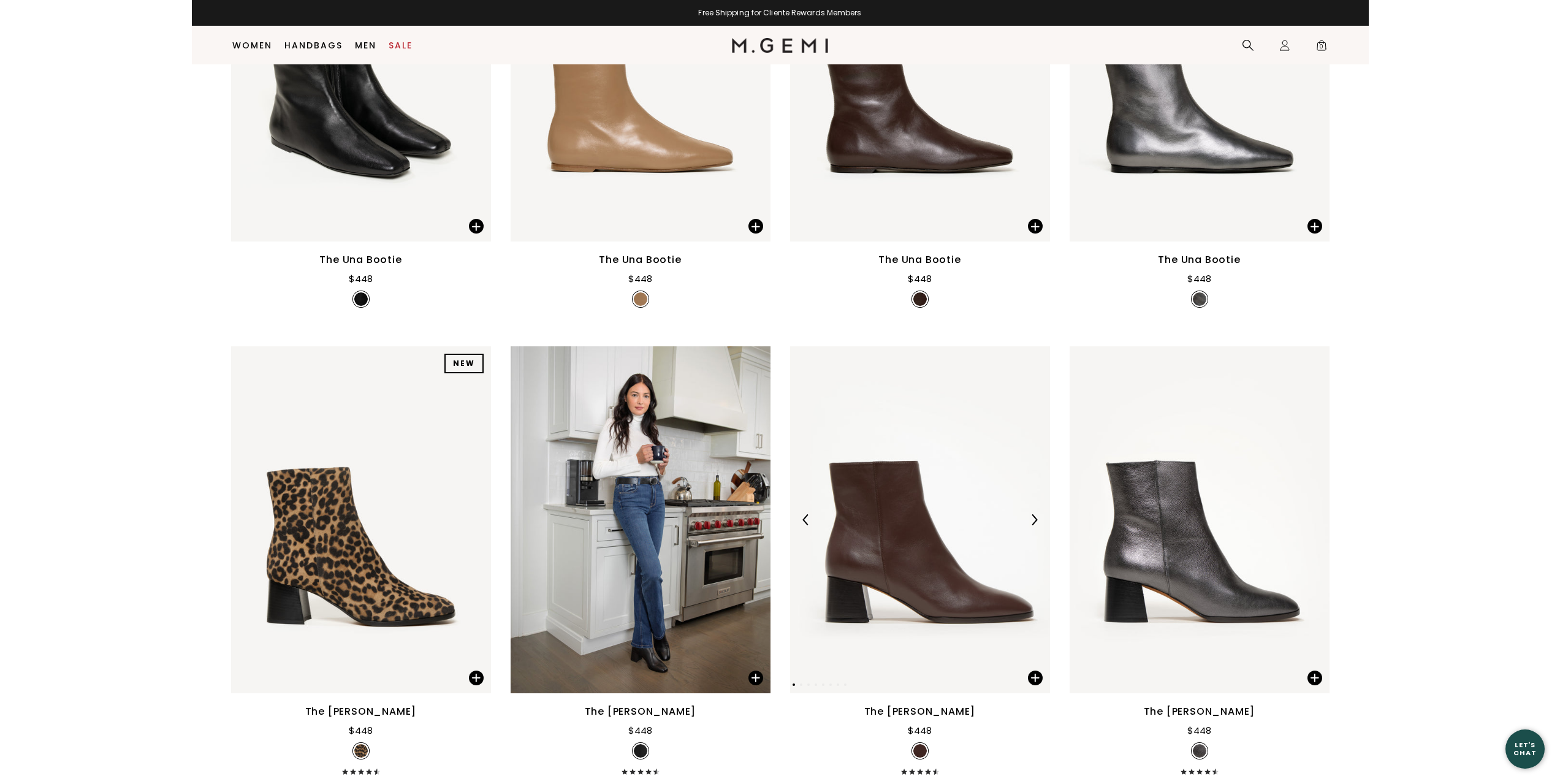
click at [1027, 524] on div at bounding box center [1035, 520] width 20 height 20
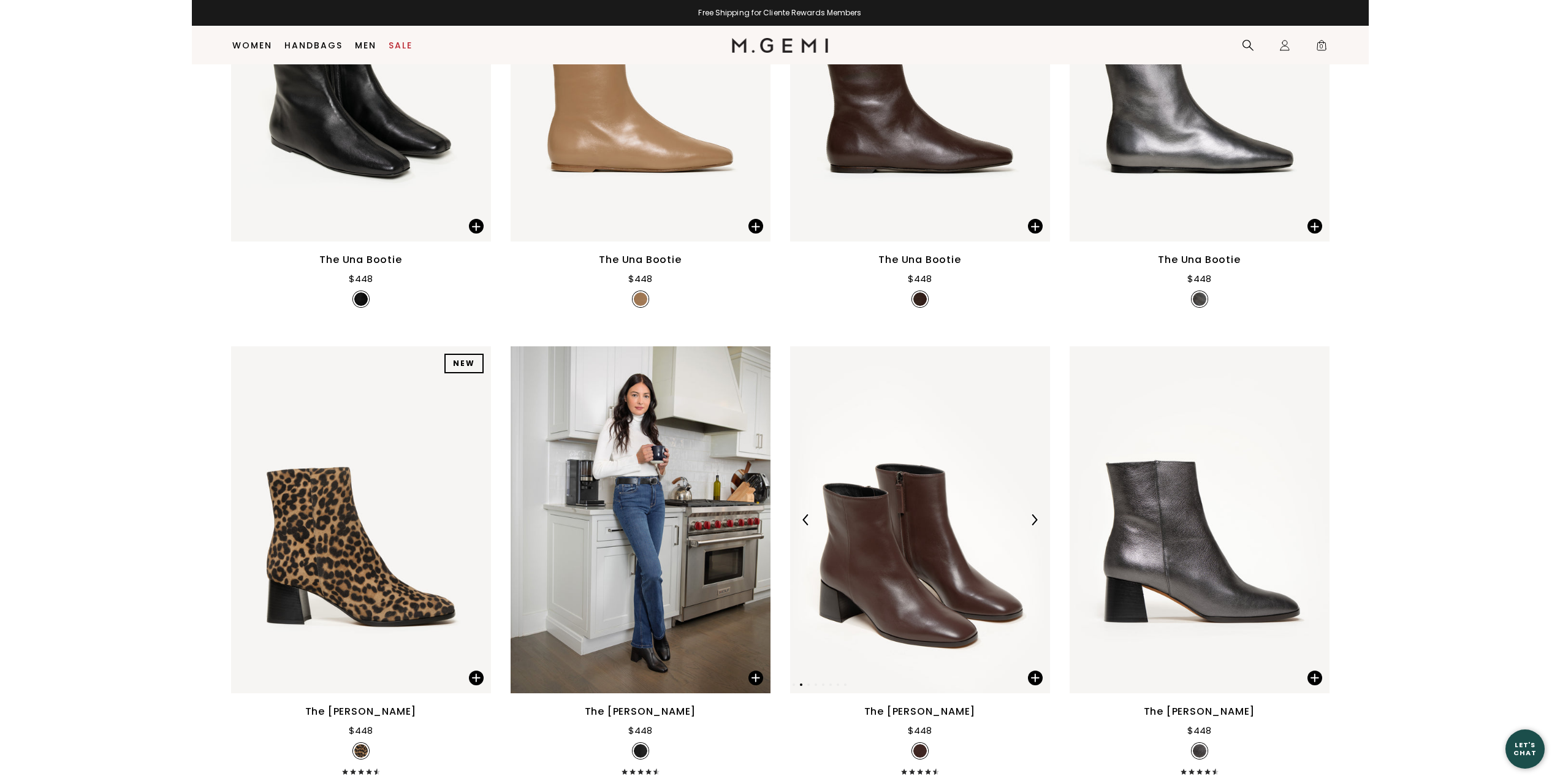
click at [1027, 524] on div at bounding box center [1035, 520] width 20 height 20
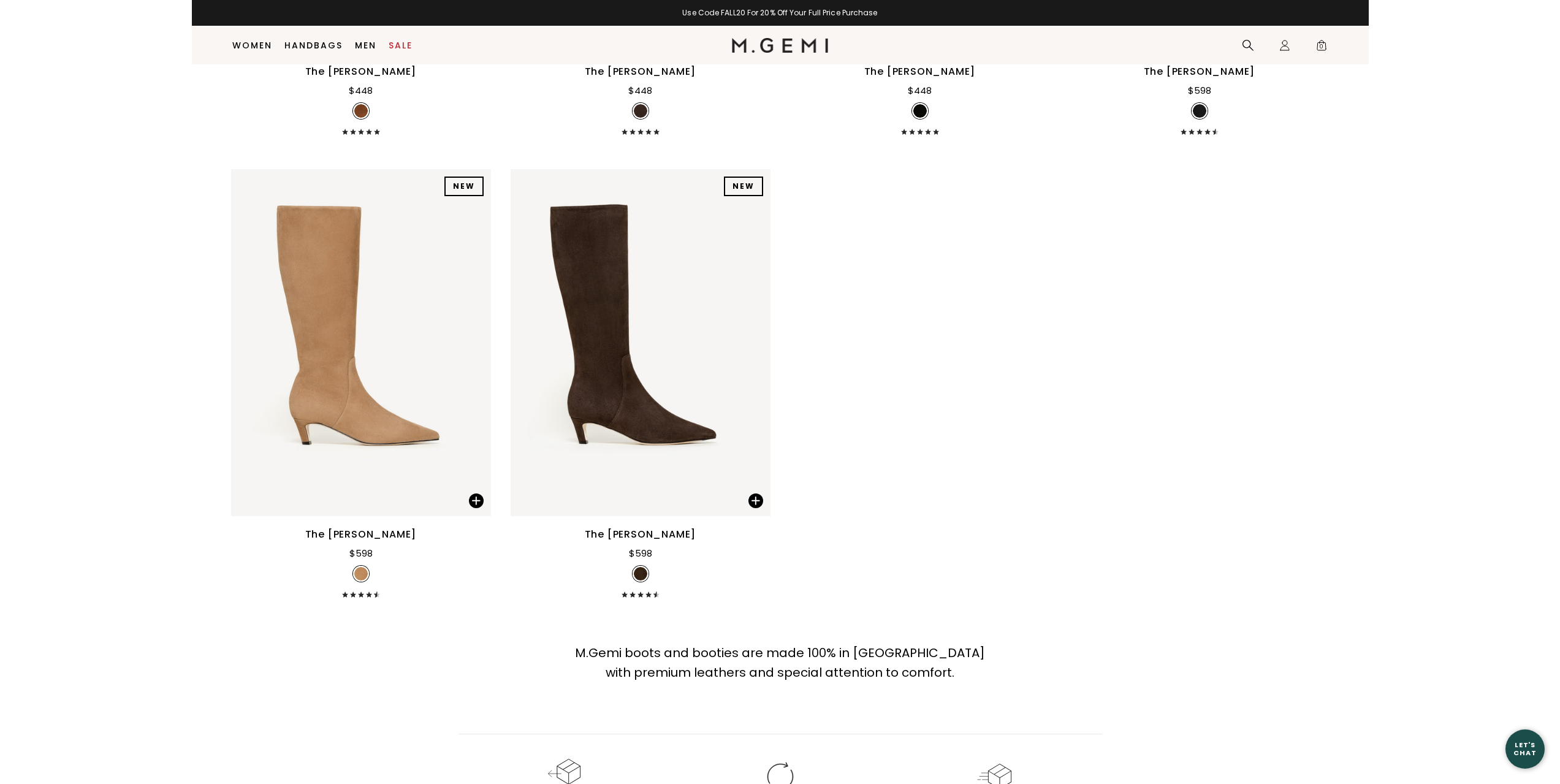
scroll to position [2180, 0]
